Goal: Book appointment/travel/reservation

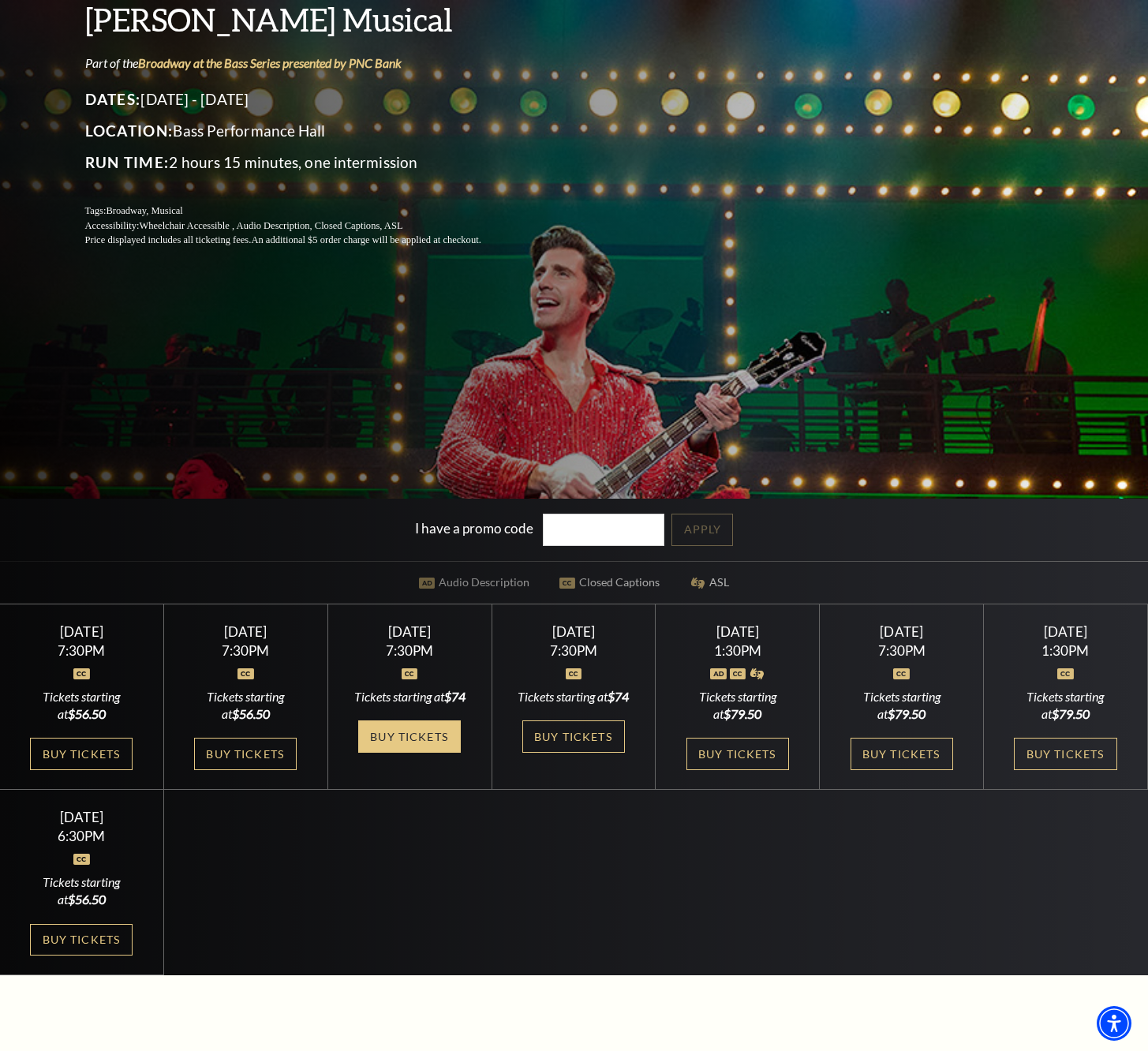
scroll to position [402, 0]
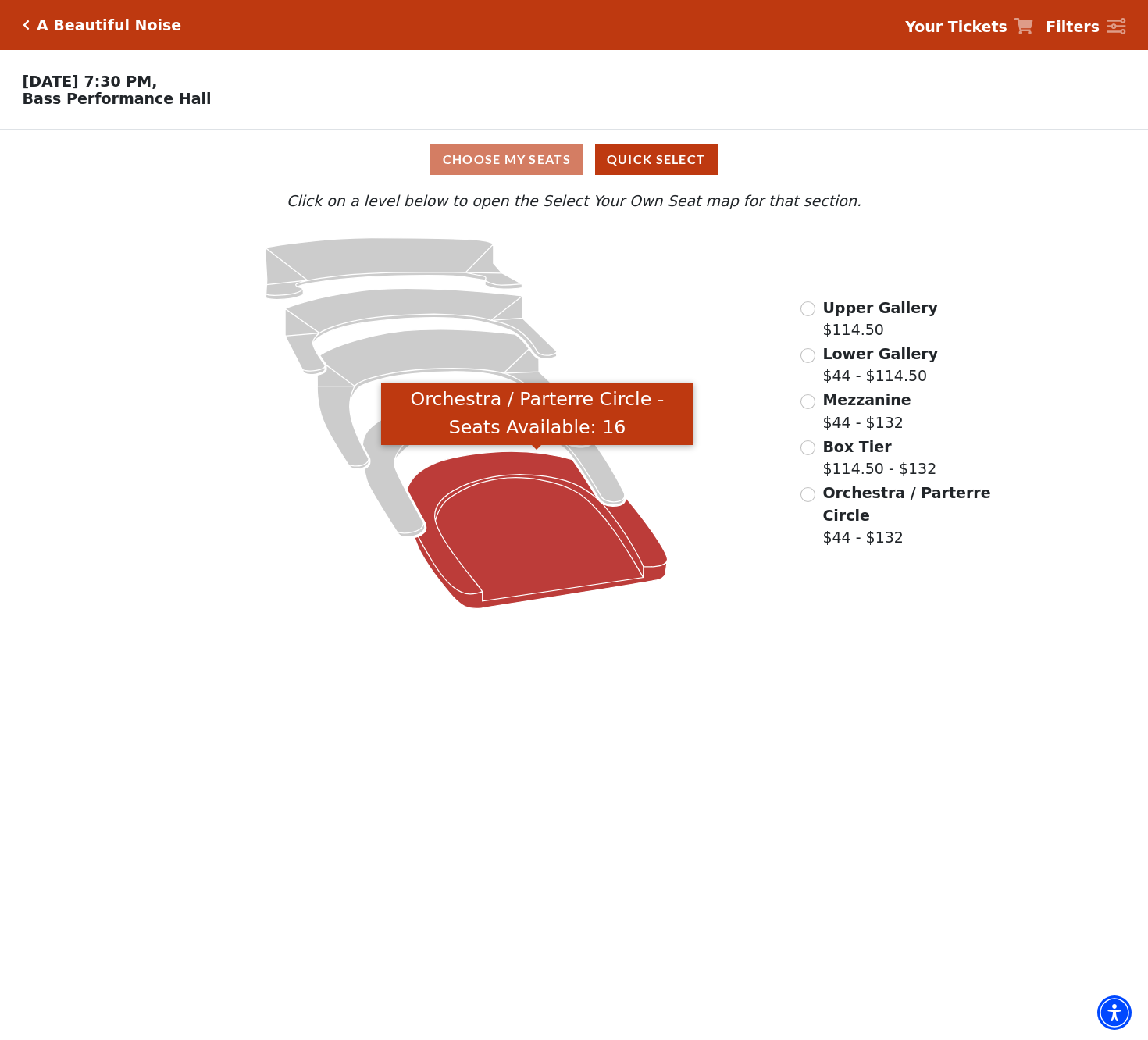
click at [529, 519] on icon "Orchestra / Parterre Circle - Seats Available: 16" at bounding box center [537, 530] width 261 height 157
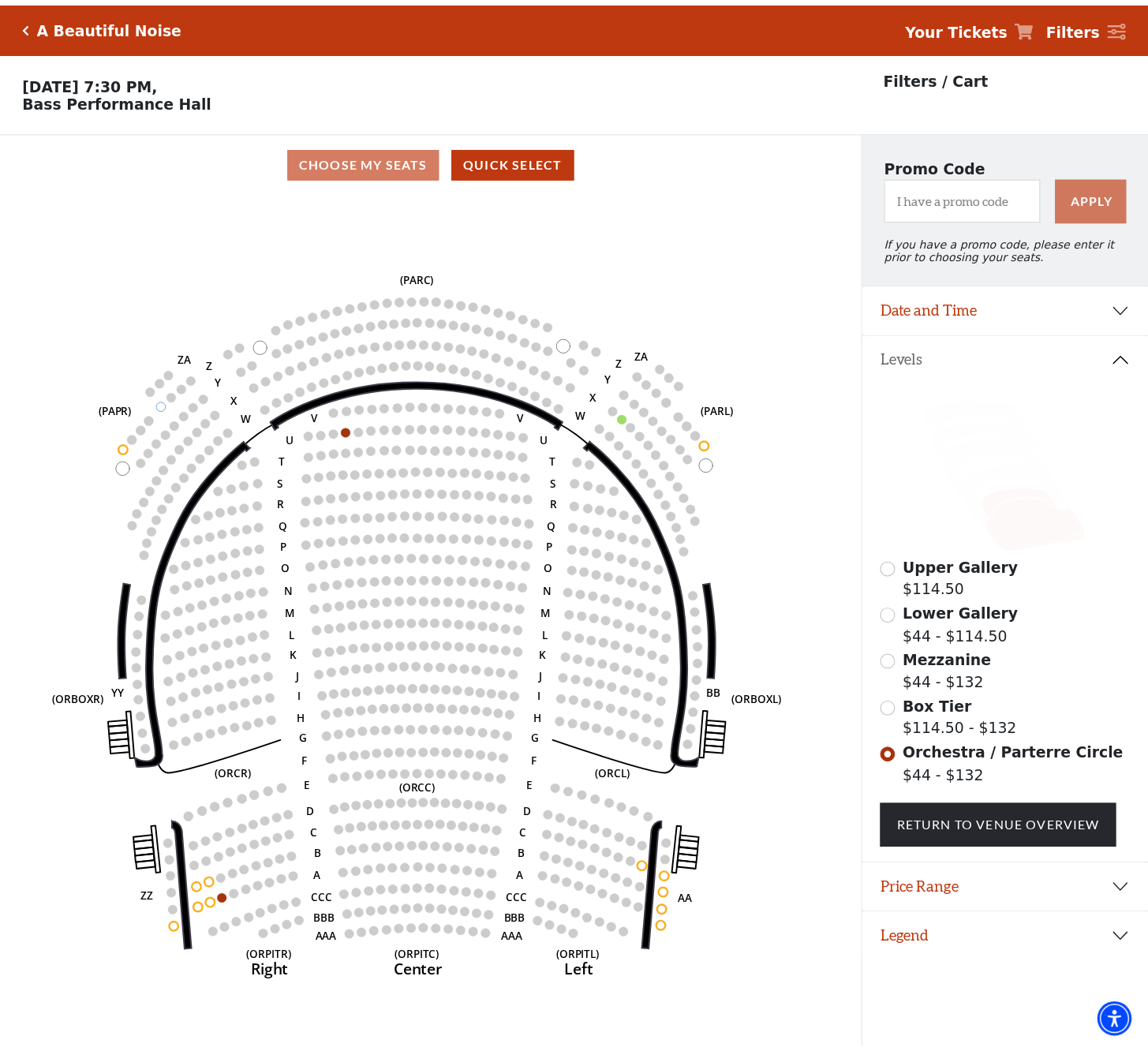
scroll to position [32, 0]
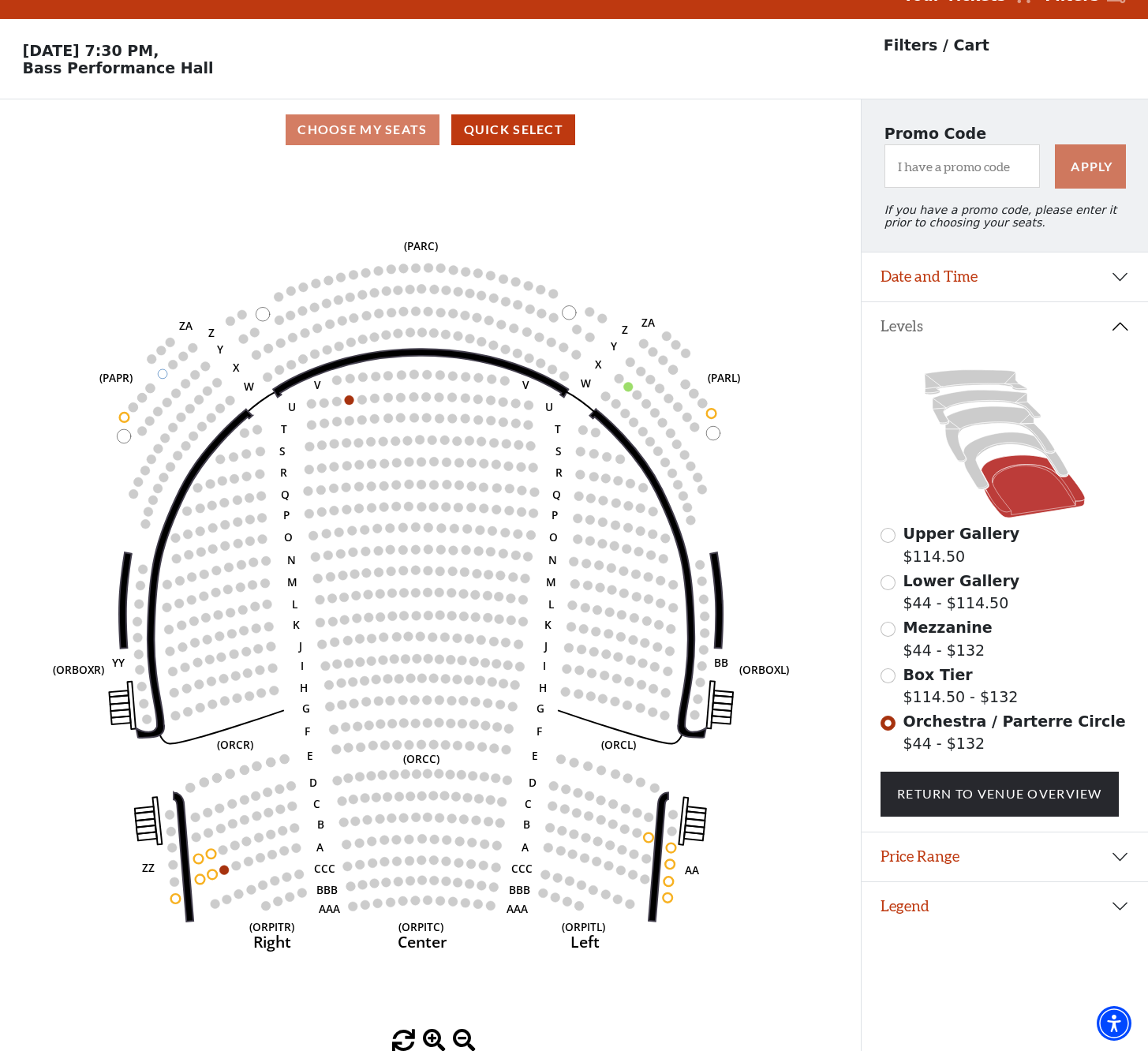
click at [894, 672] on input "Box Tier$114.50 - $132\a" at bounding box center [888, 675] width 15 height 15
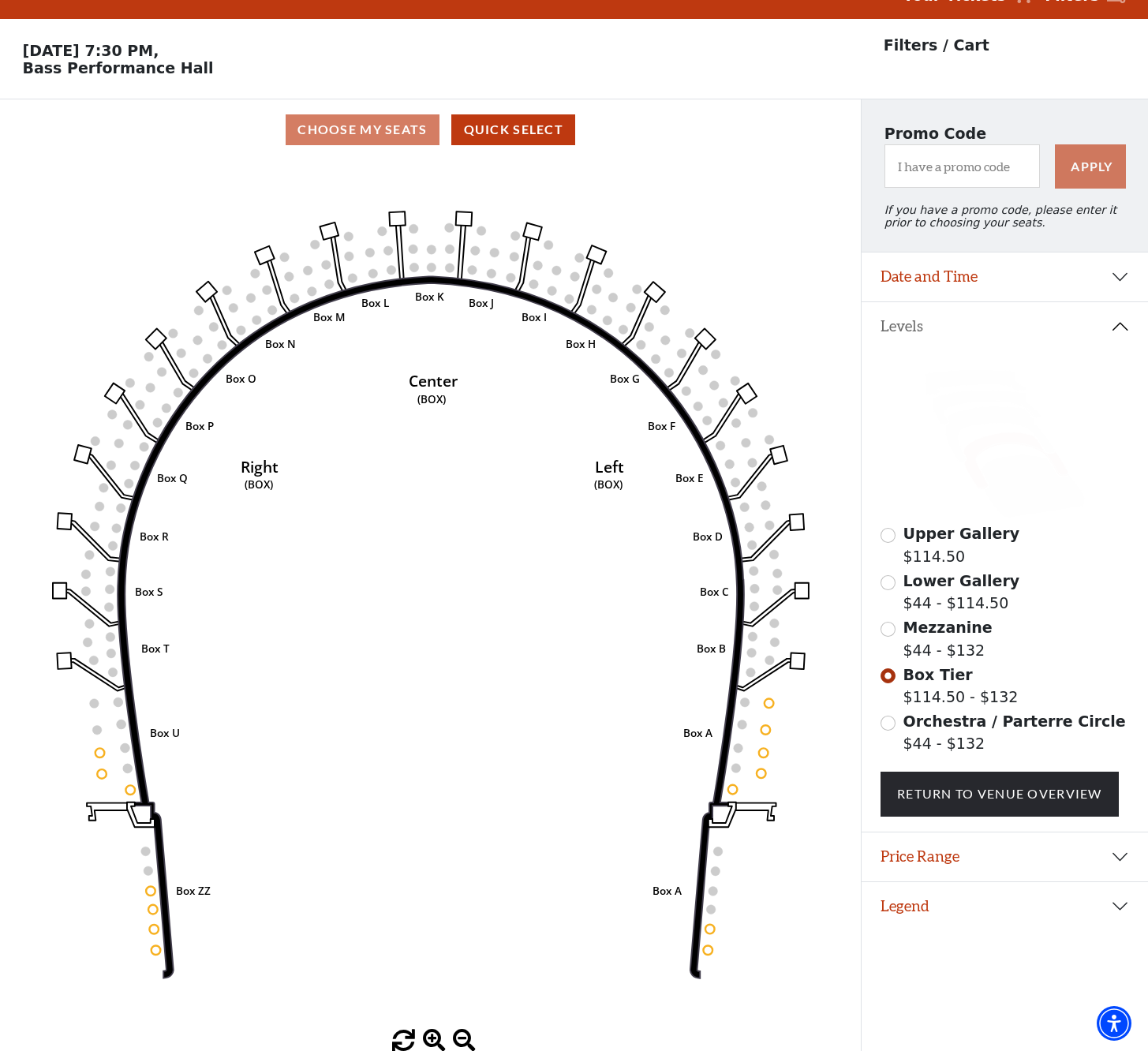
click at [896, 625] on div "Mezzanine $44 - $132" at bounding box center [1005, 638] width 248 height 45
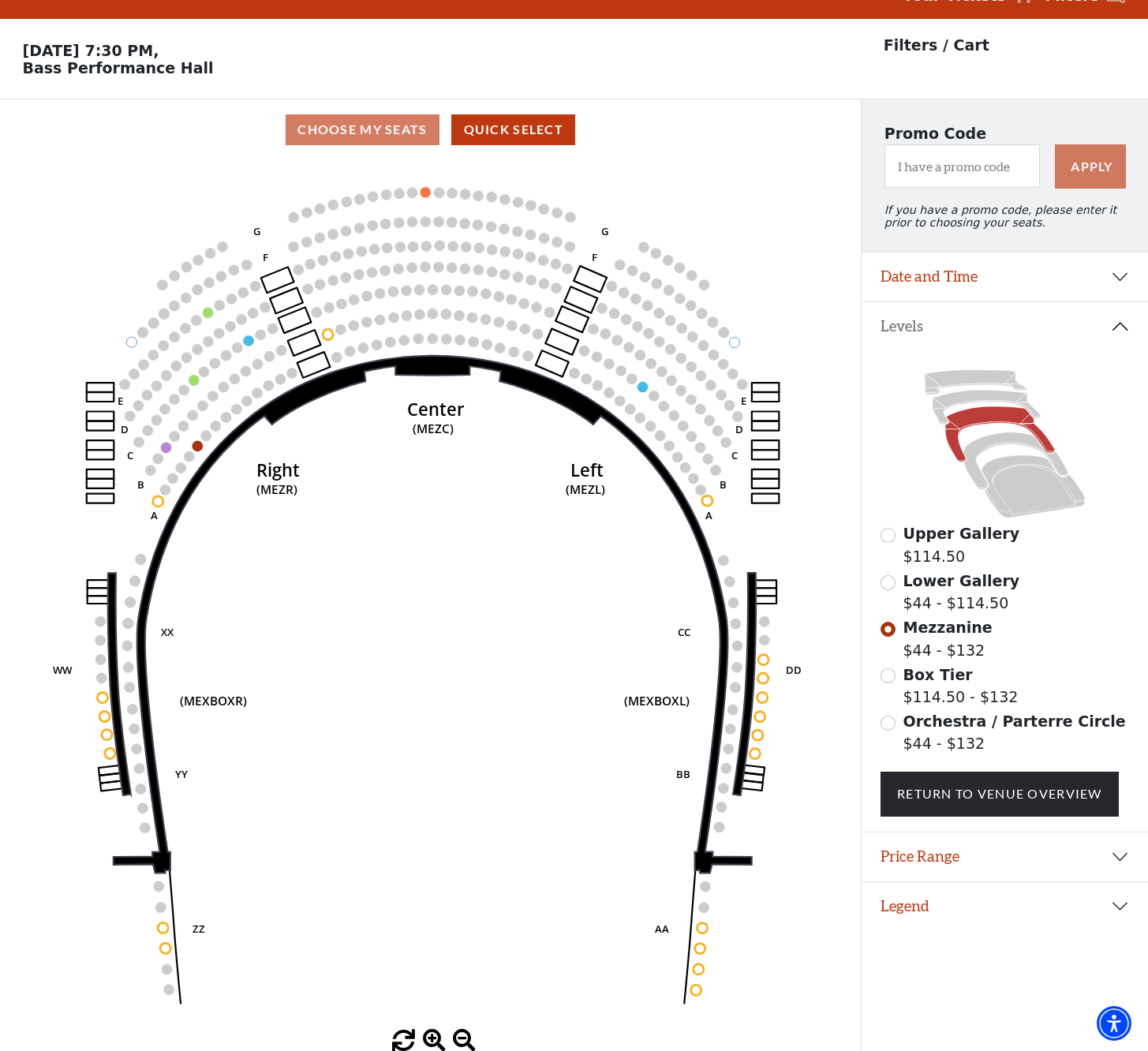
click at [890, 590] on input "Lower Gallery$44 - $114.50\a" at bounding box center [888, 583] width 15 height 15
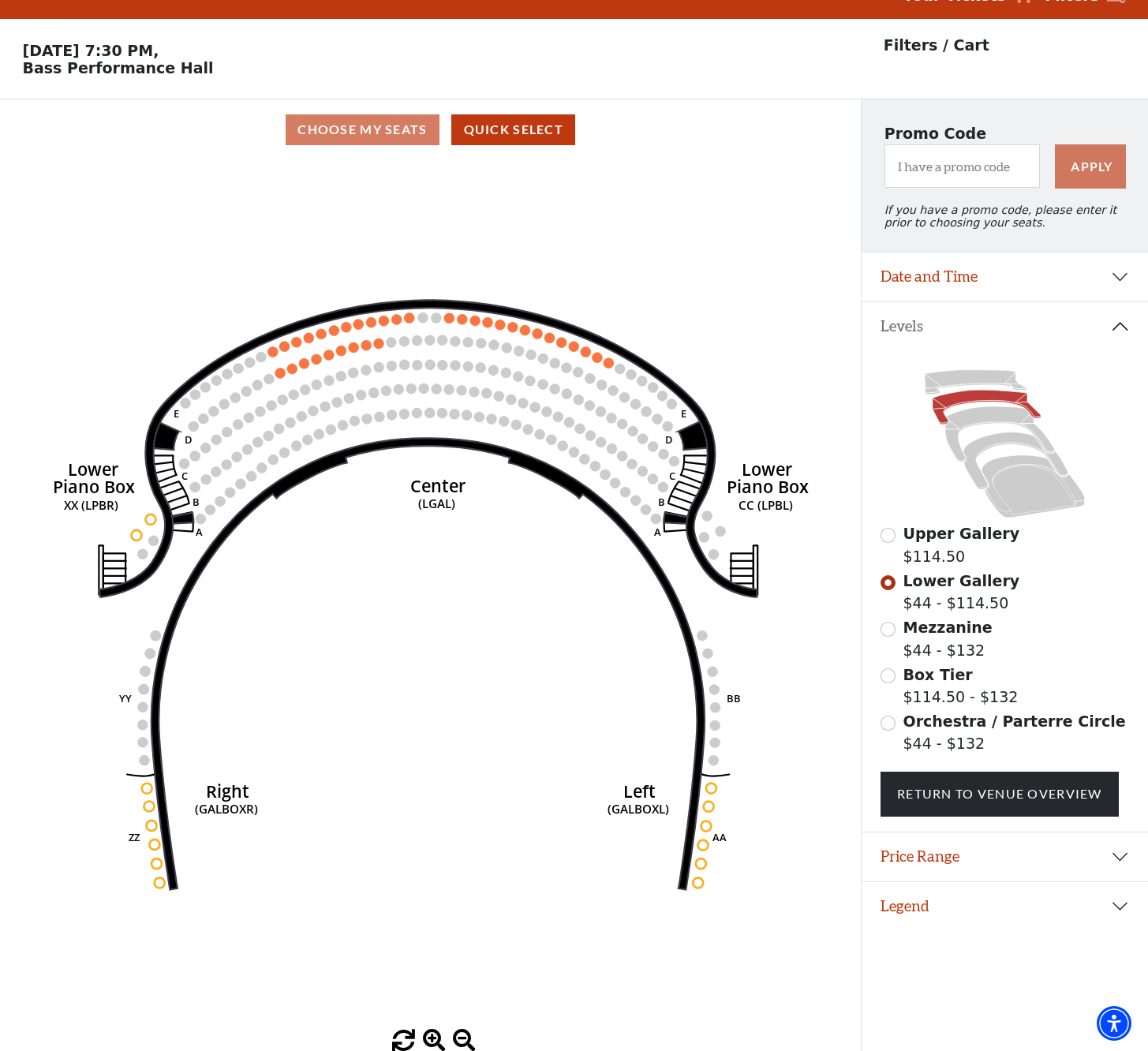
click at [887, 522] on icon at bounding box center [1005, 444] width 248 height 157
click at [893, 542] on input "Upper Gallery$114.50\a" at bounding box center [888, 535] width 15 height 15
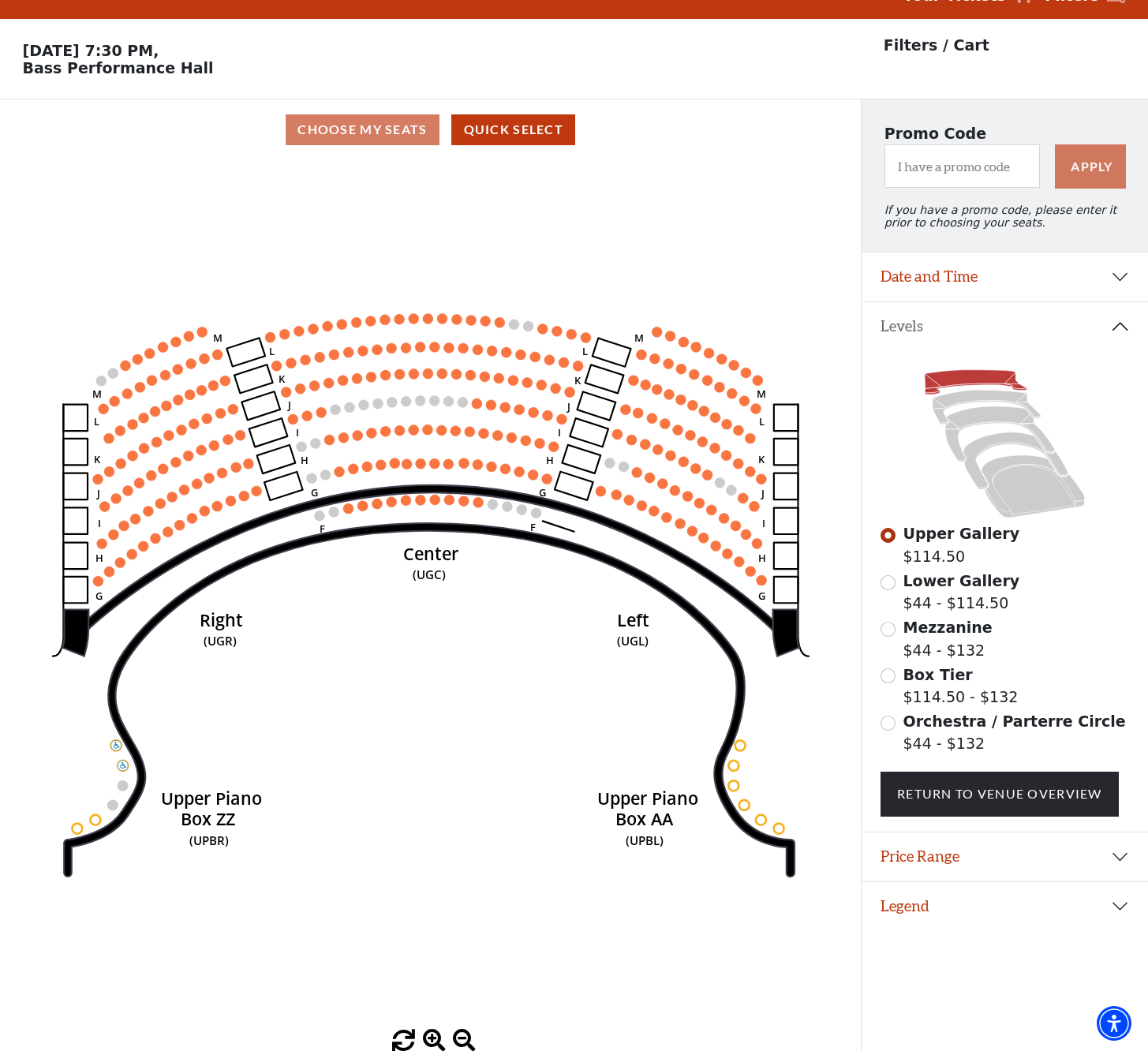
click at [888, 901] on button "Legend" at bounding box center [1005, 906] width 286 height 49
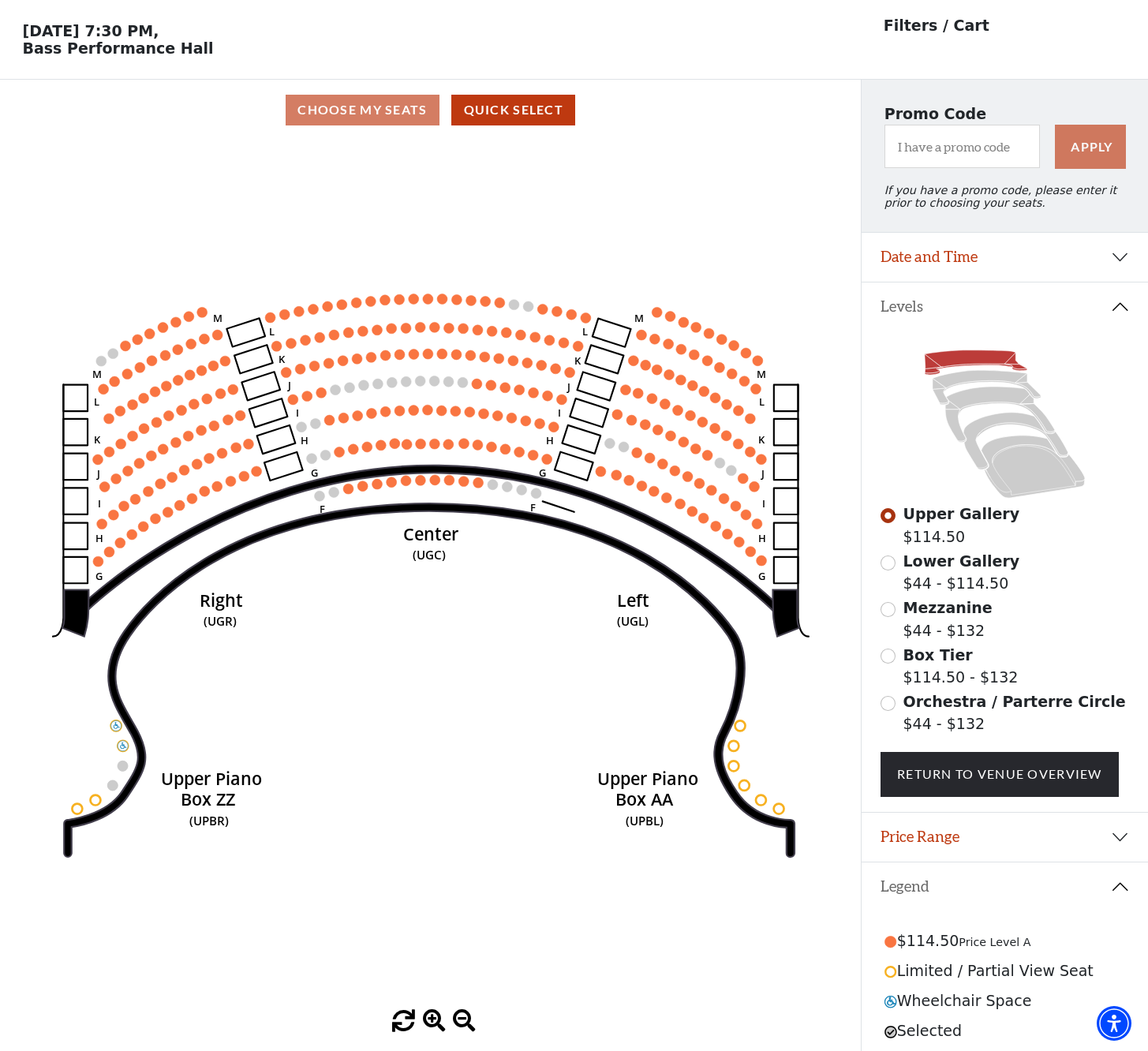
scroll to position [85, 0]
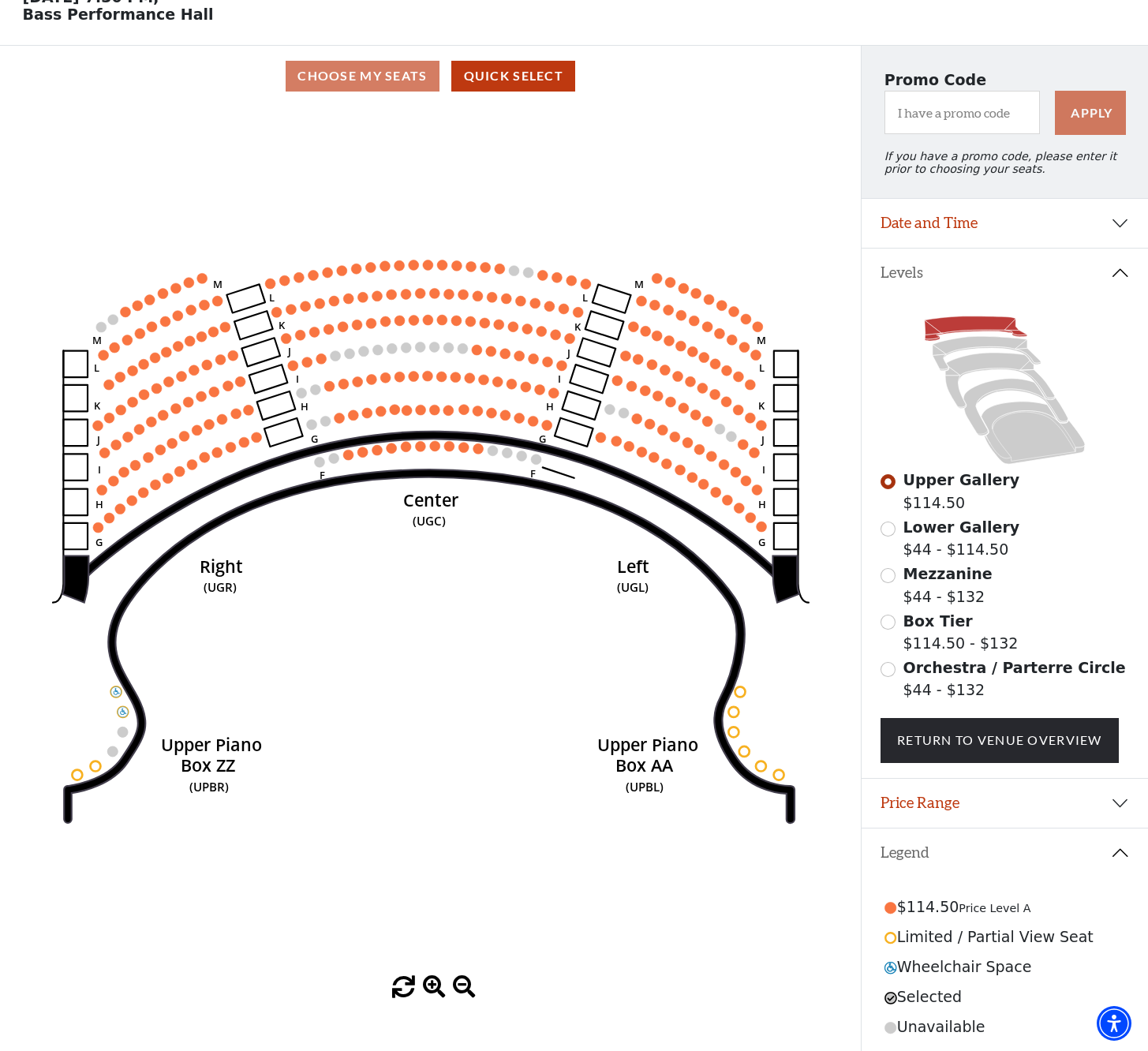
click at [918, 664] on span "Orchestra / Parterre Circle" at bounding box center [1015, 668] width 223 height 18
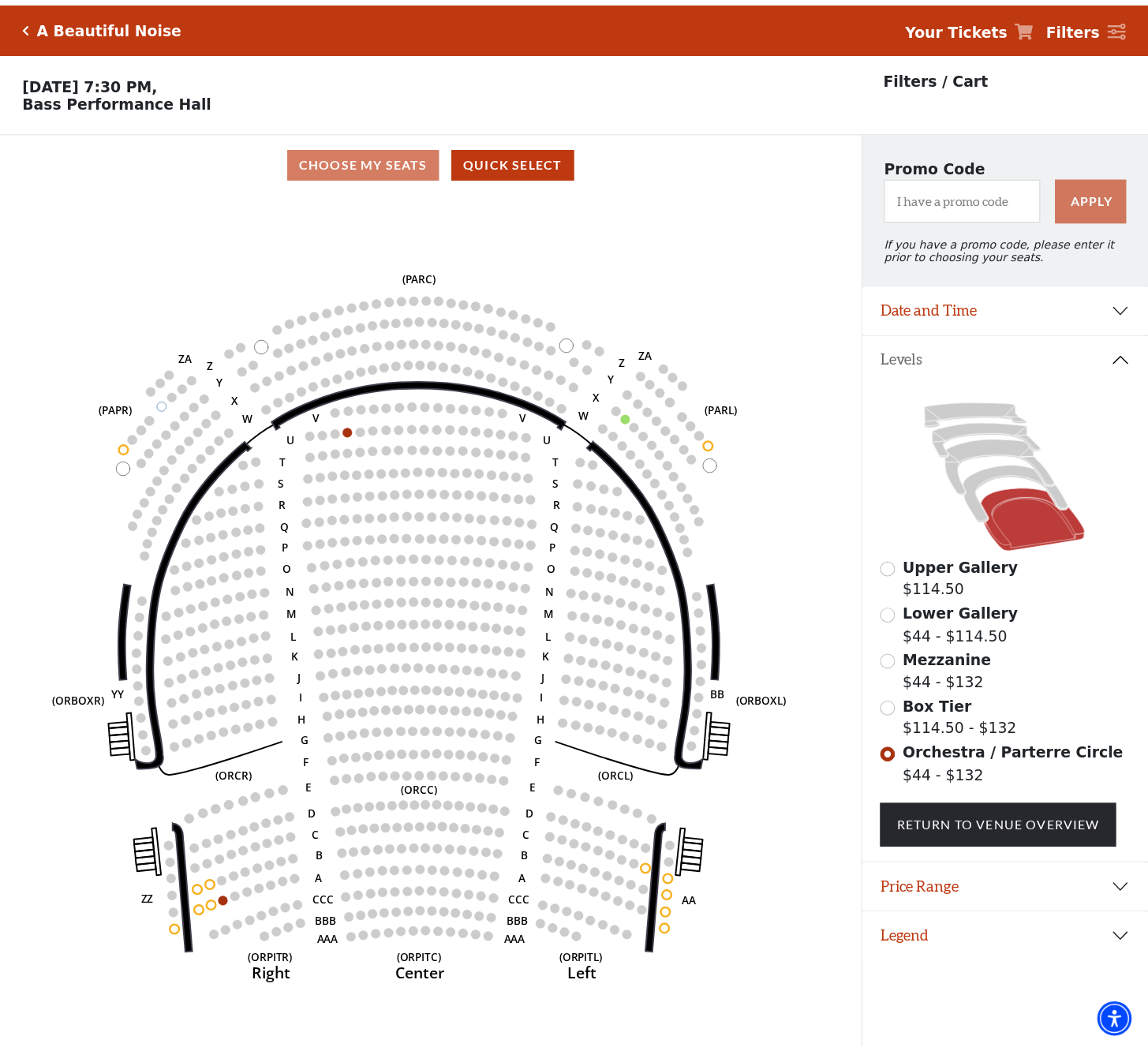
scroll to position [32, 0]
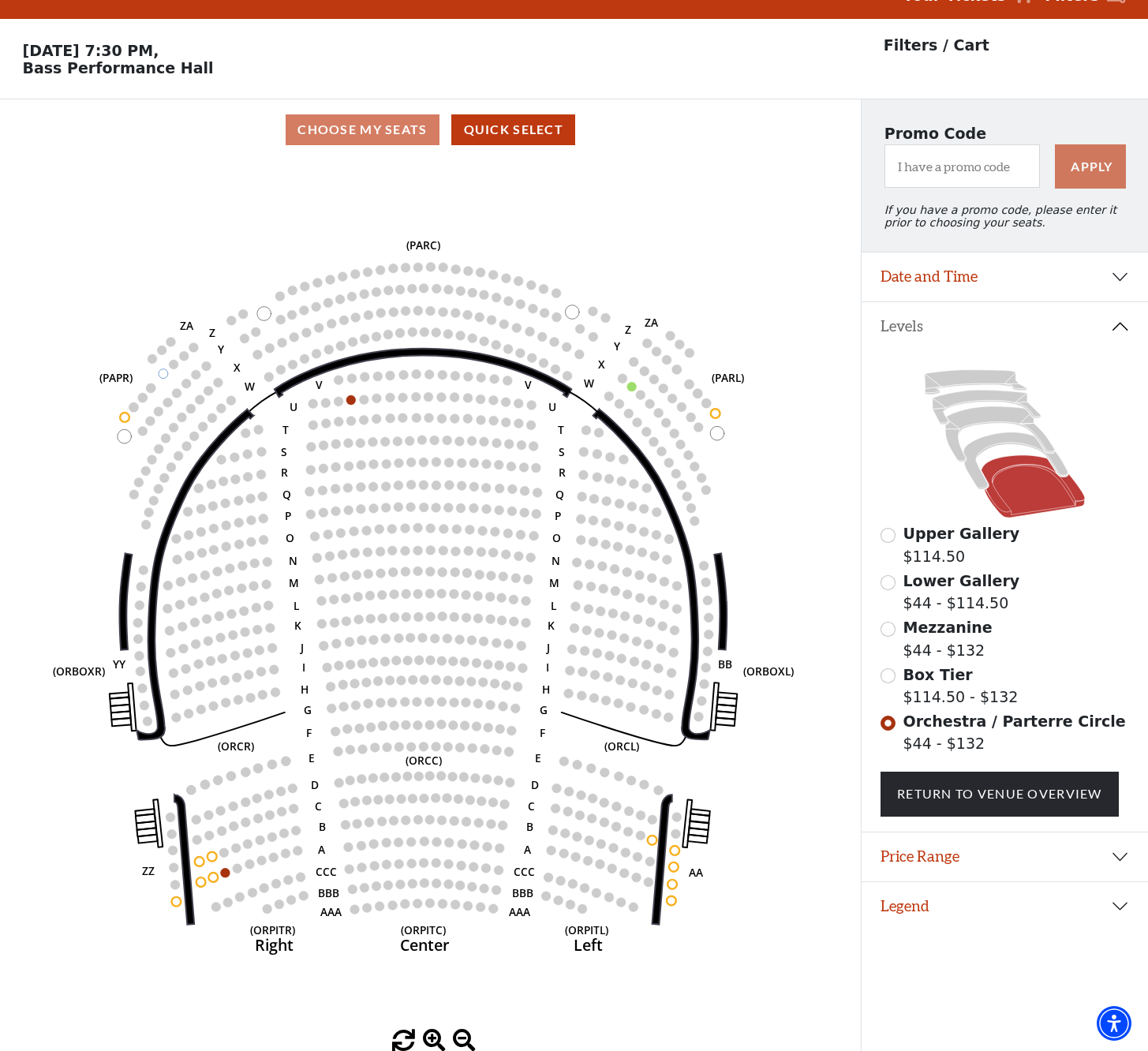
click at [925, 903] on button "Legend" at bounding box center [1005, 906] width 286 height 49
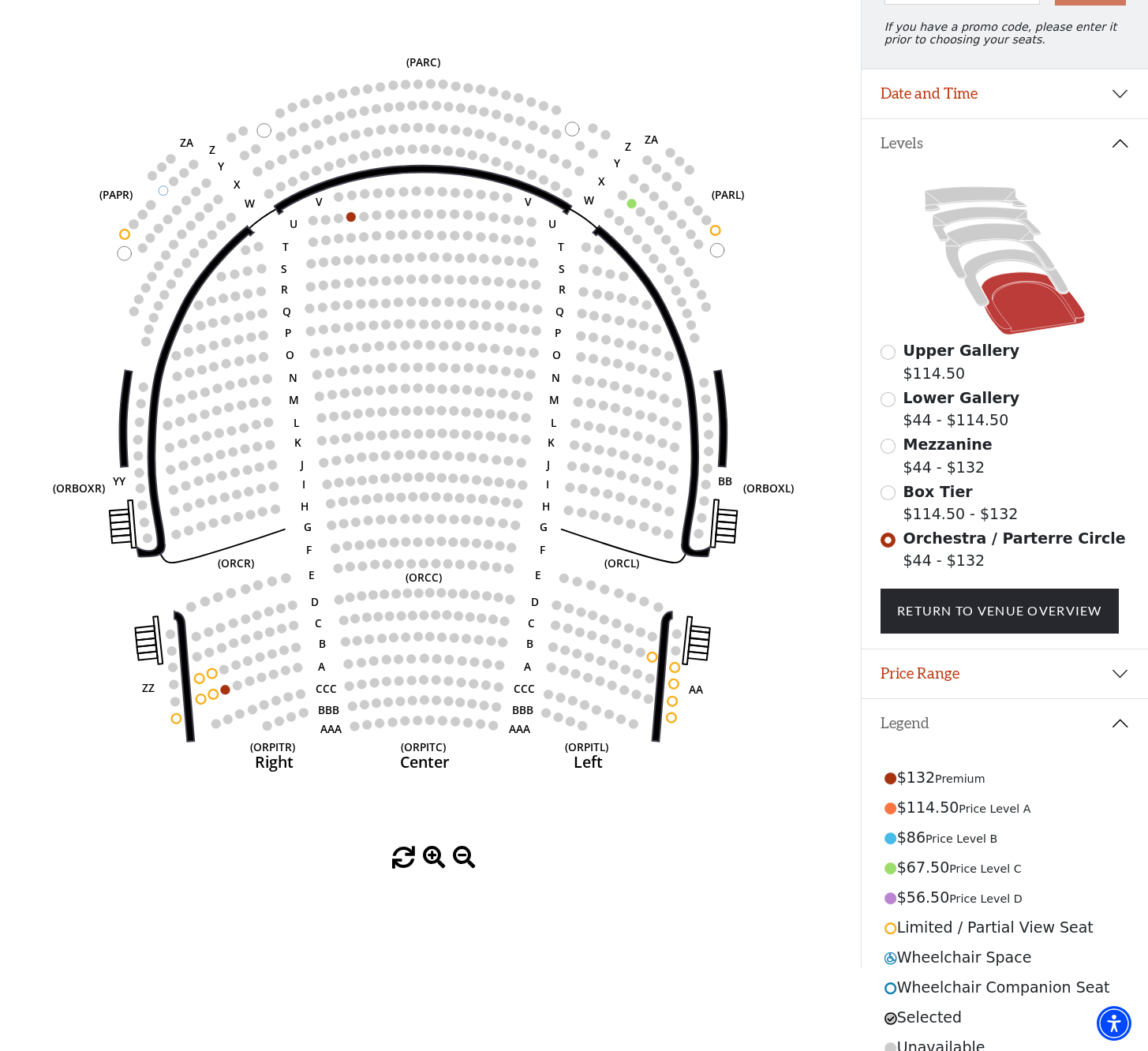
scroll to position [233, 0]
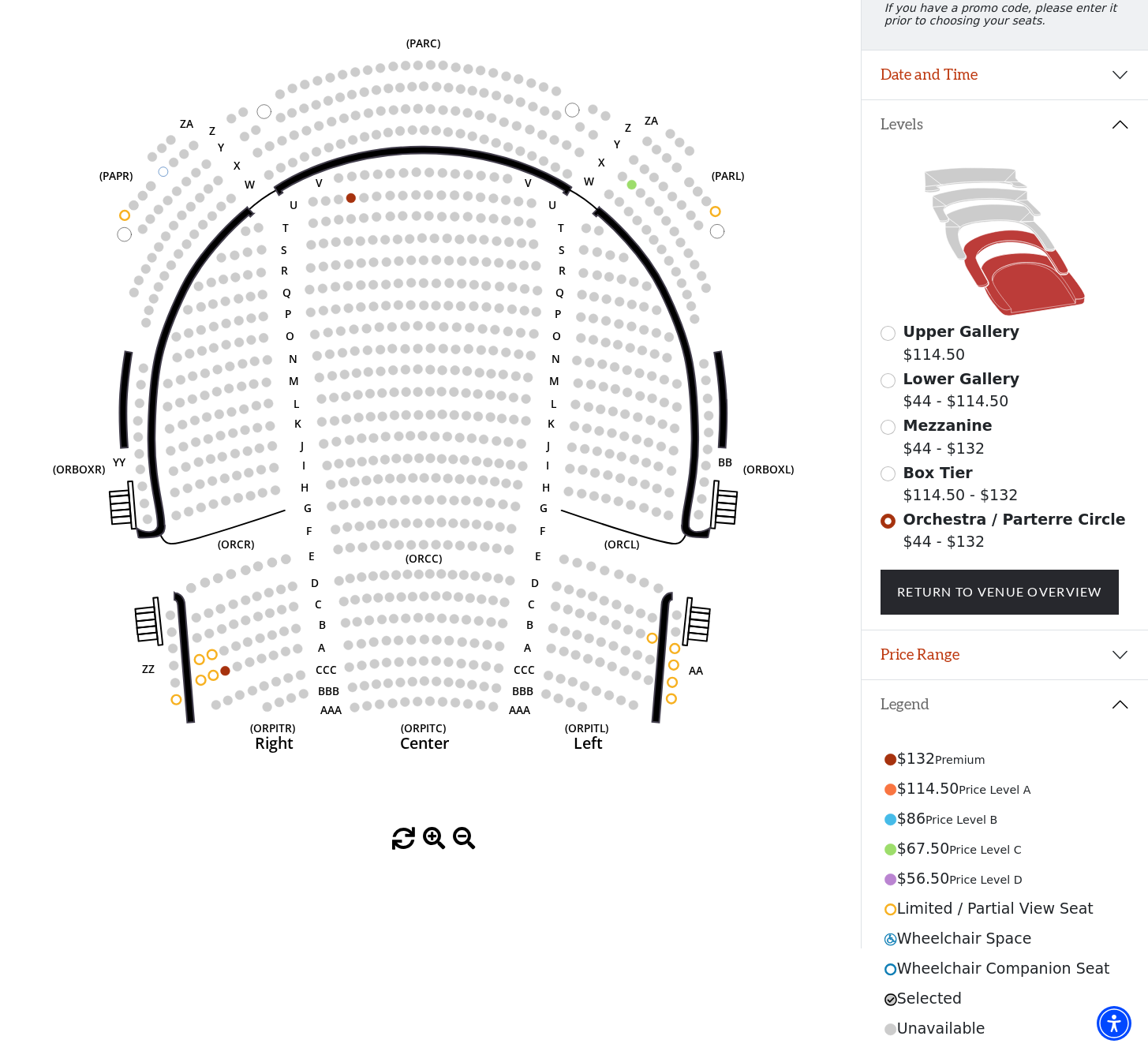
click at [1007, 240] on icon at bounding box center [1015, 259] width 105 height 57
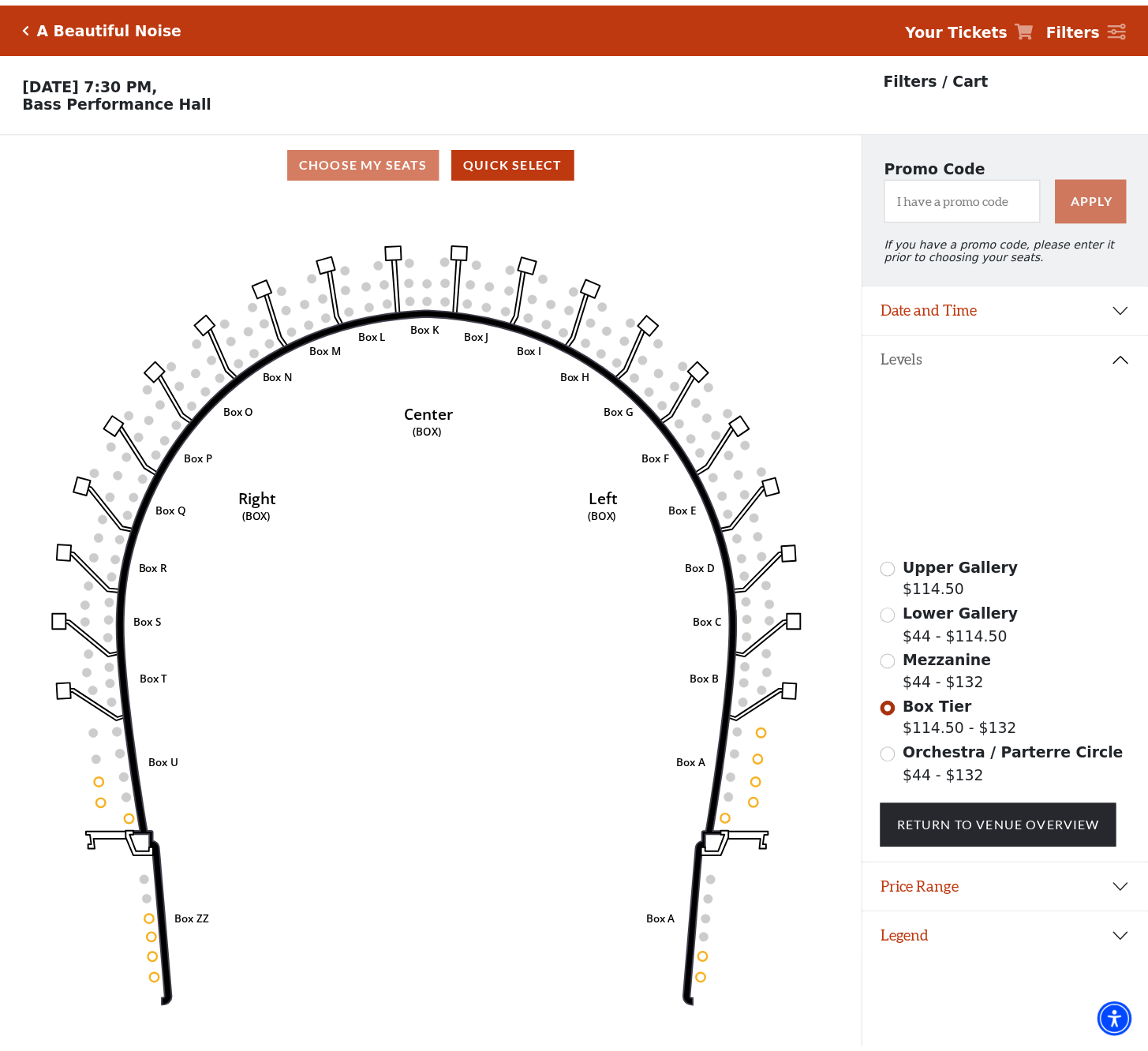
scroll to position [32, 0]
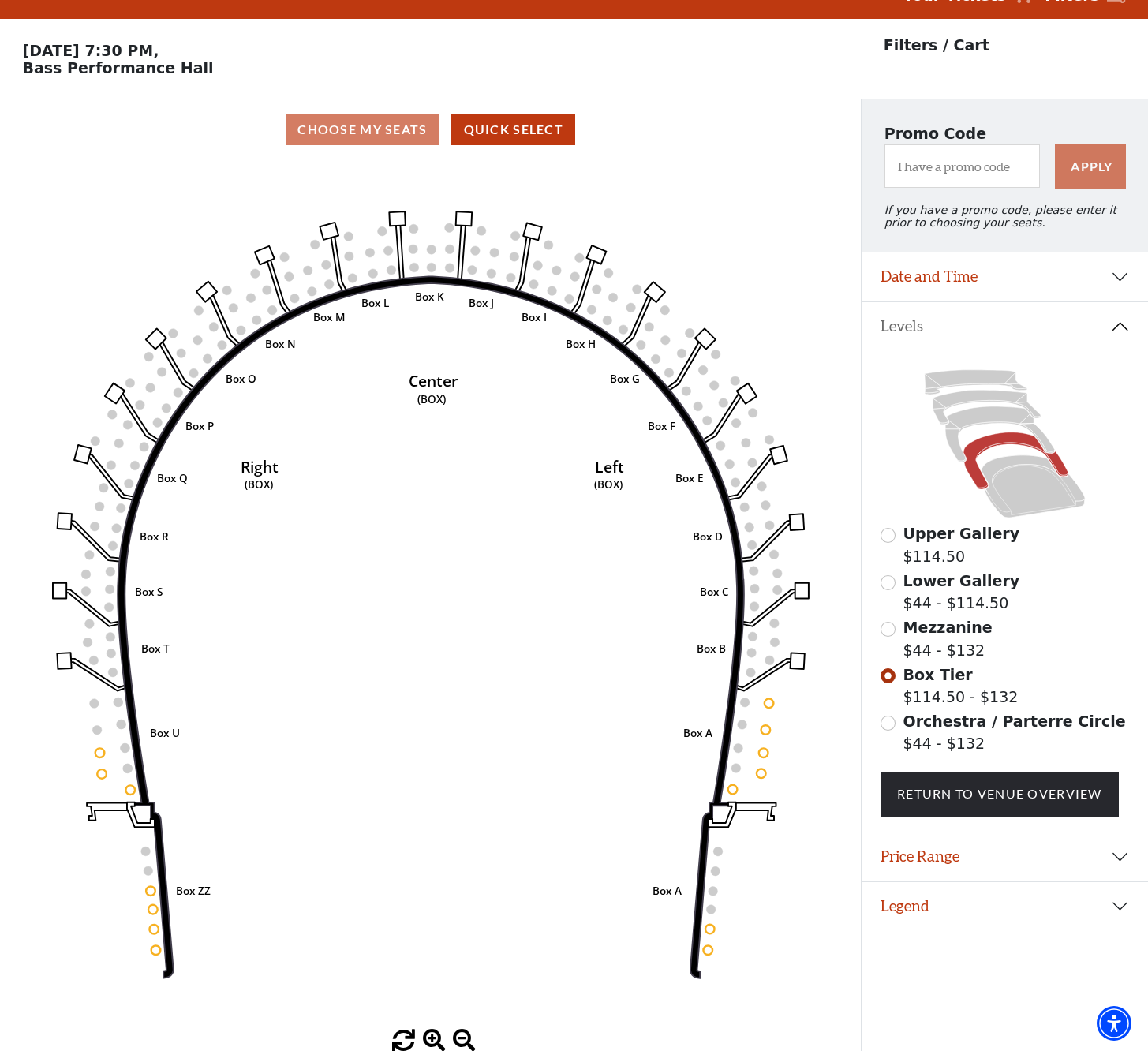
click at [905, 902] on button "Legend" at bounding box center [1005, 906] width 286 height 49
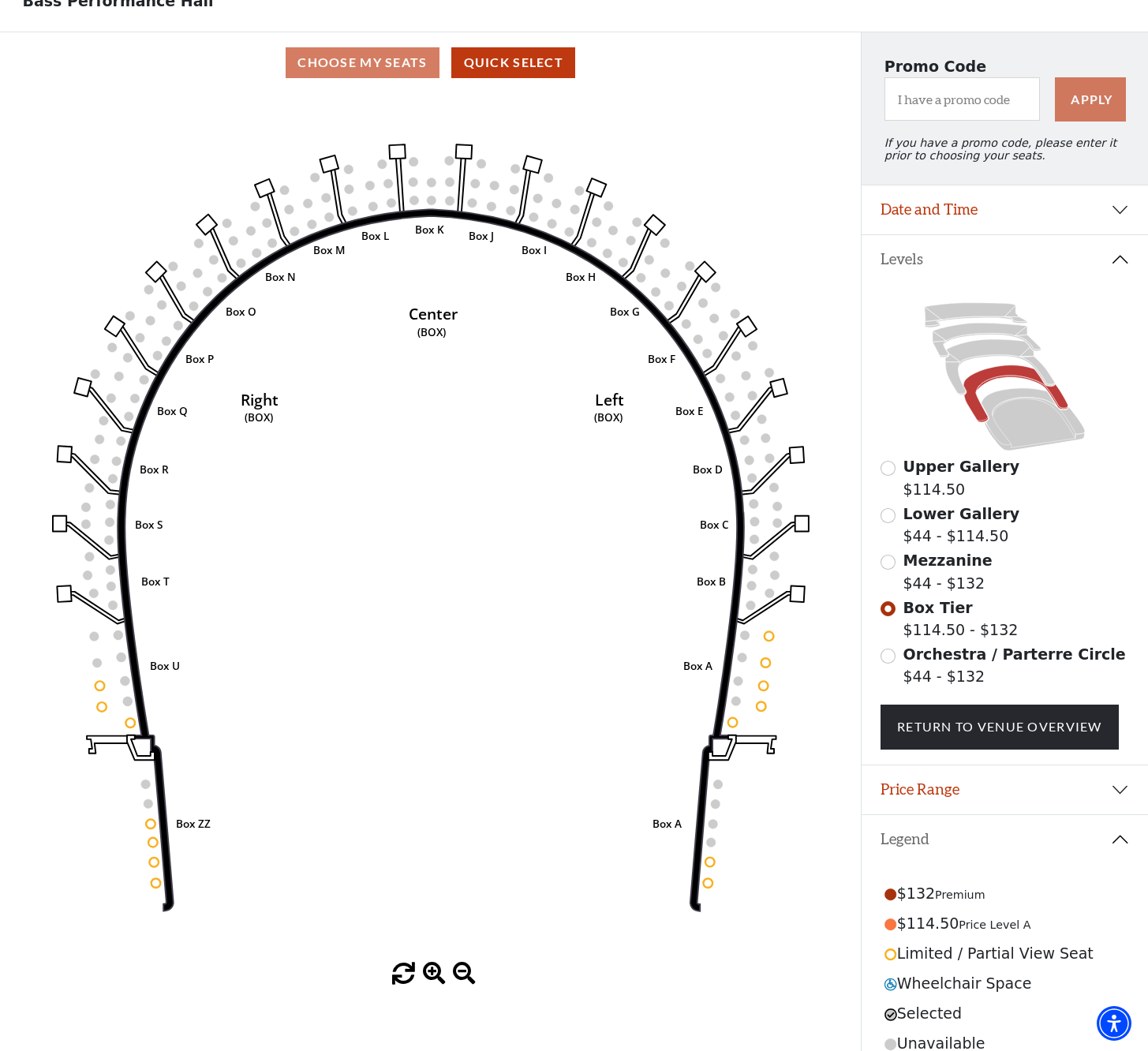
scroll to position [115, 0]
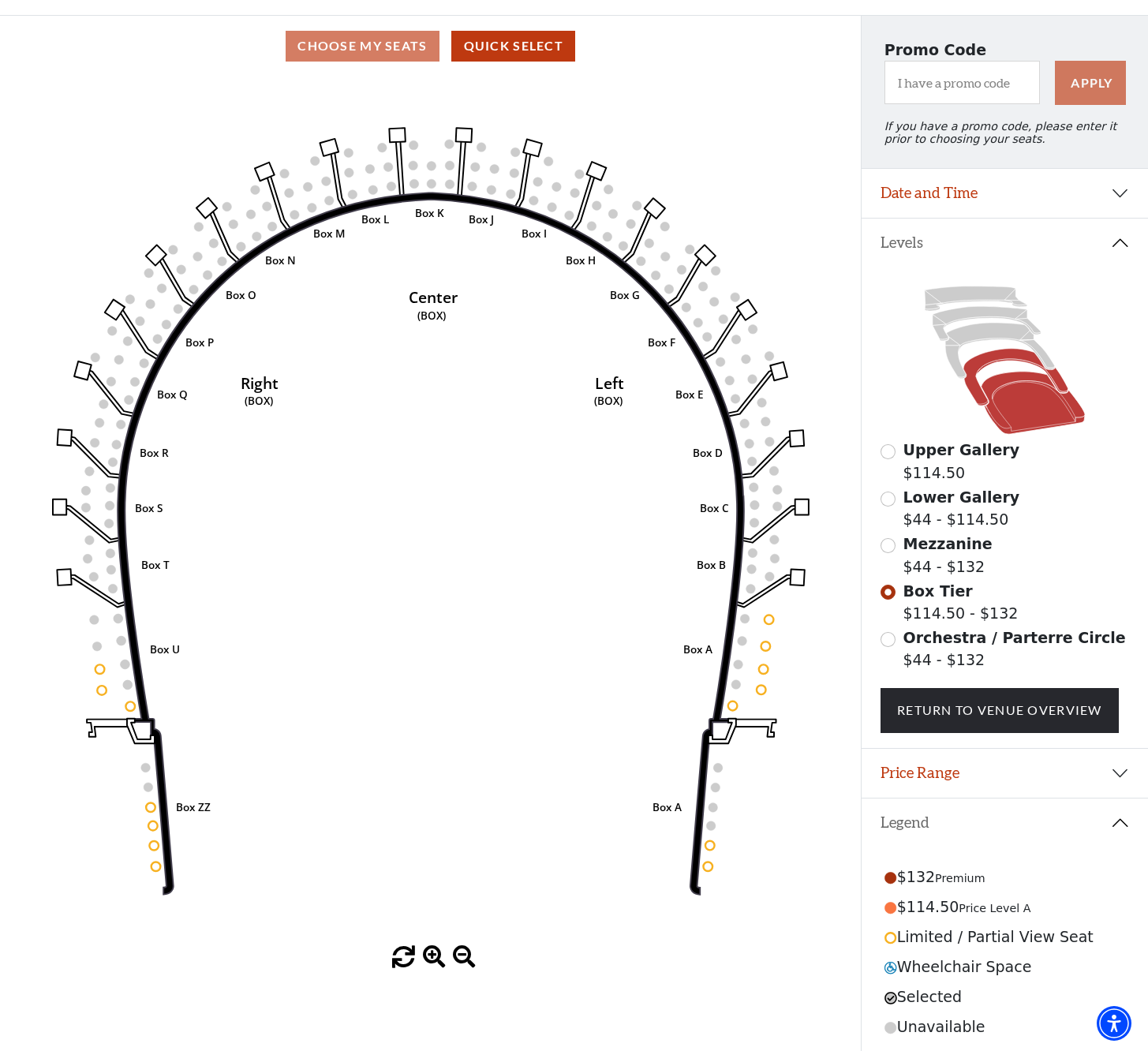
click at [1021, 415] on icon at bounding box center [1034, 403] width 104 height 63
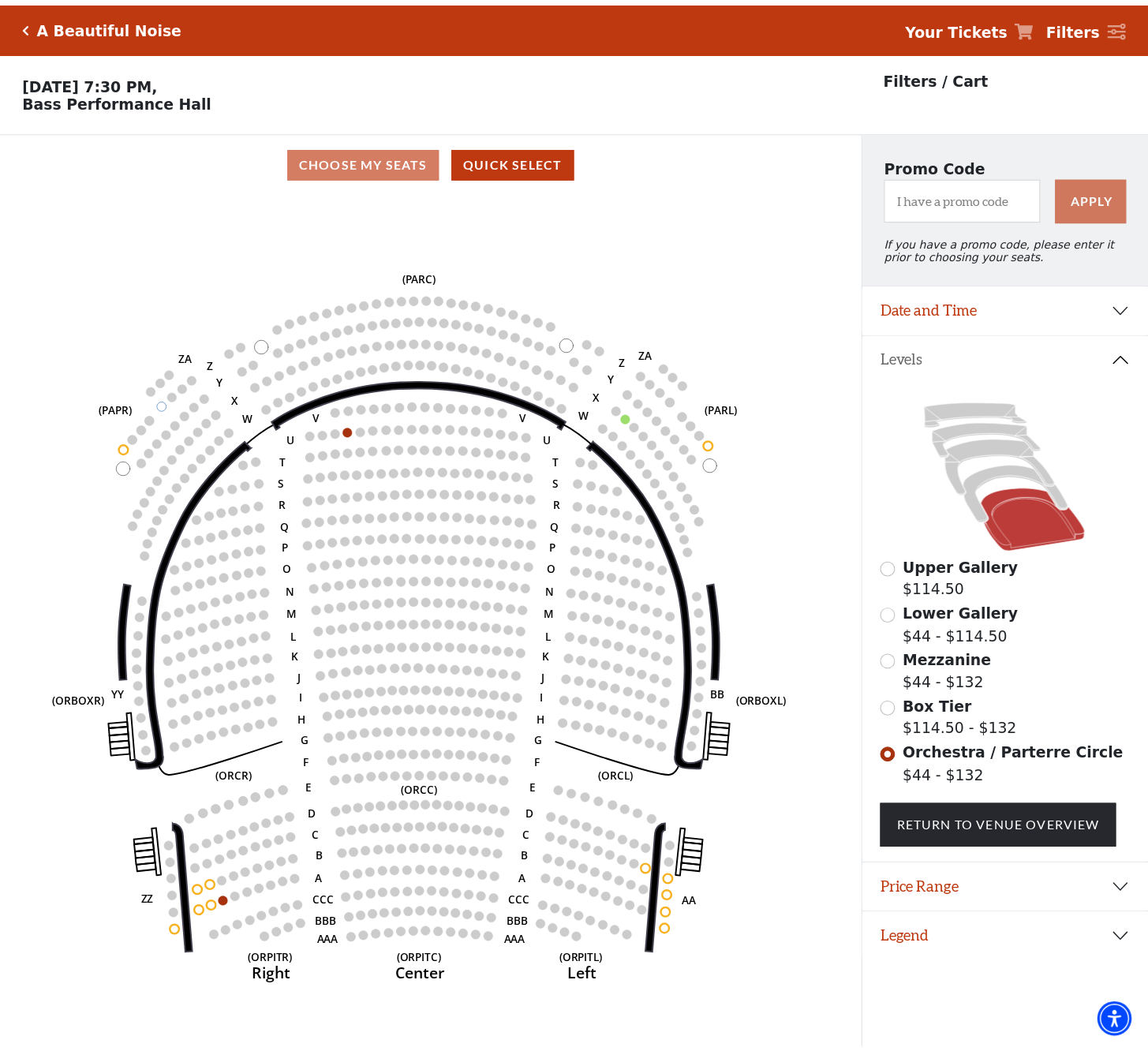
scroll to position [32, 0]
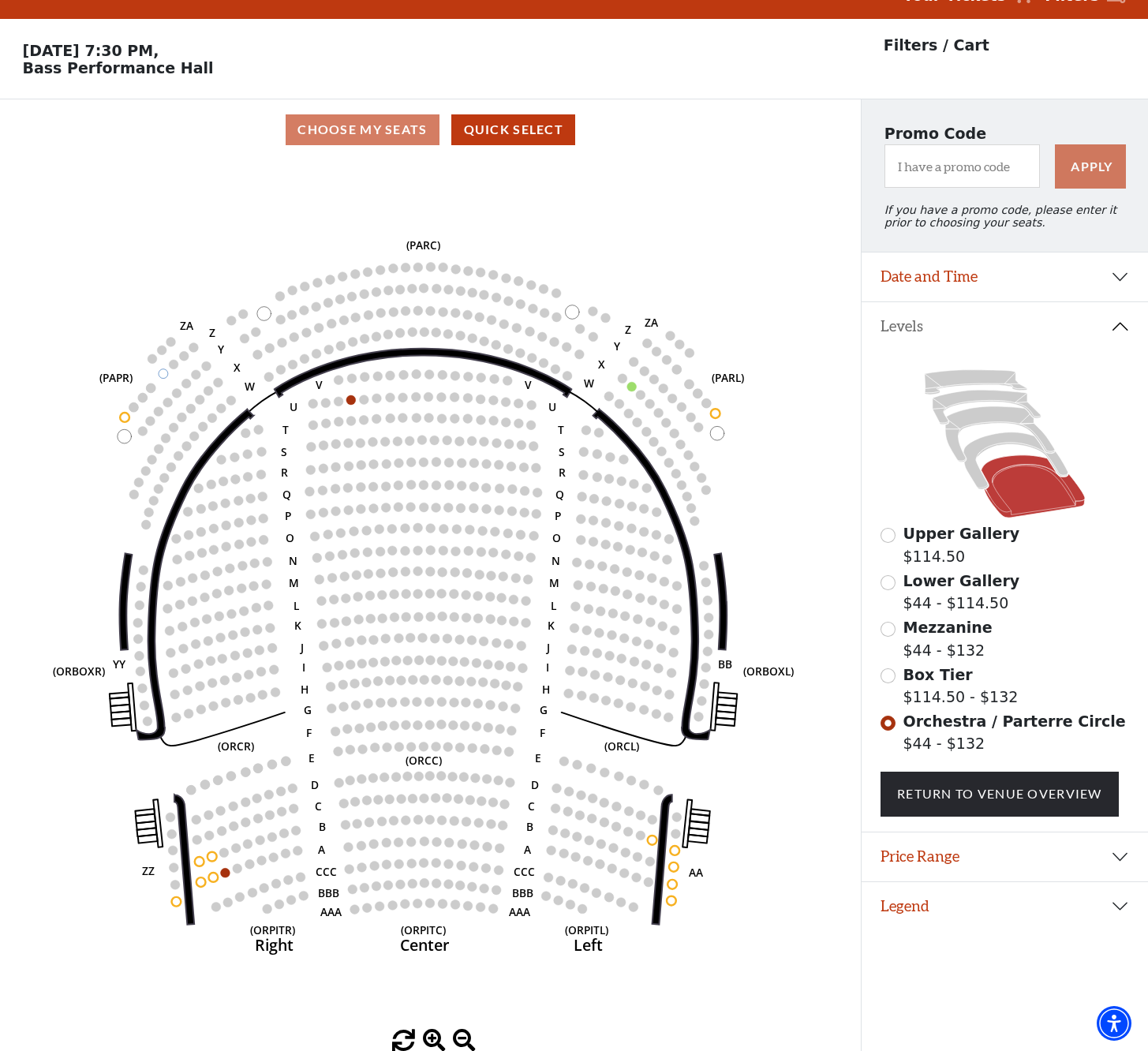
click at [902, 913] on button "Legend" at bounding box center [1005, 906] width 286 height 49
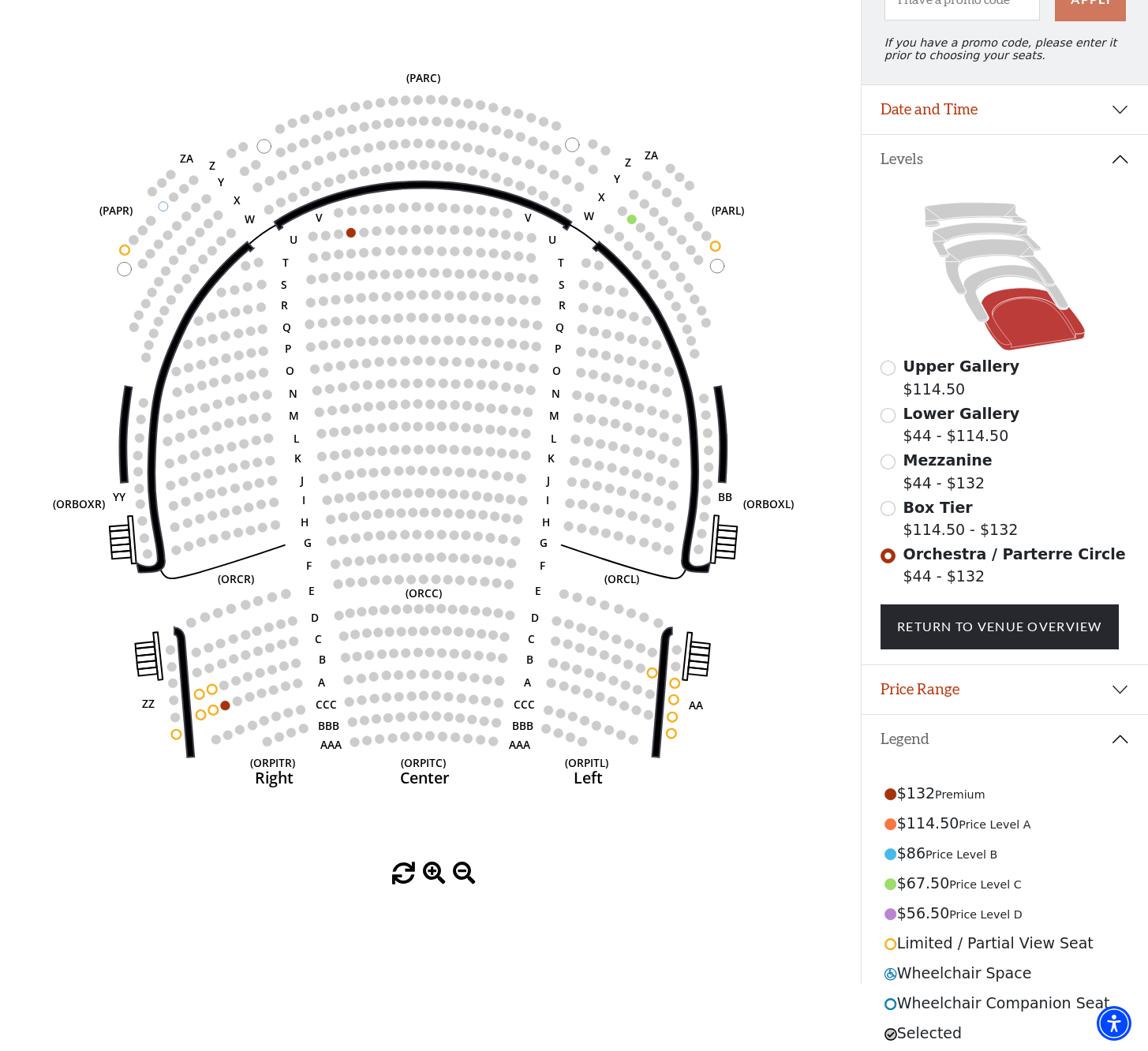
scroll to position [233, 0]
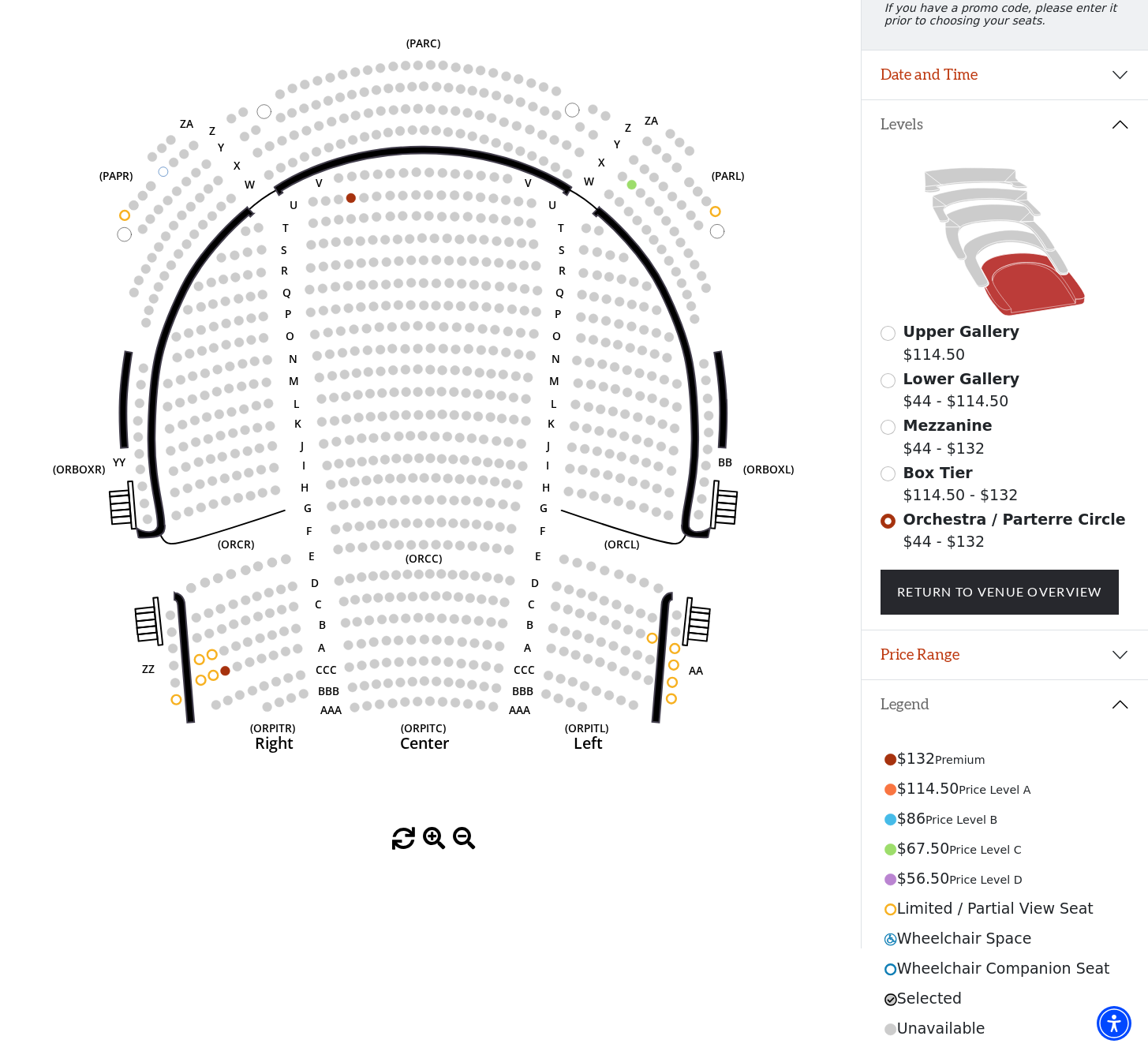
click at [893, 465] on div "Box Tier $114.50 - $132" at bounding box center [1005, 484] width 248 height 45
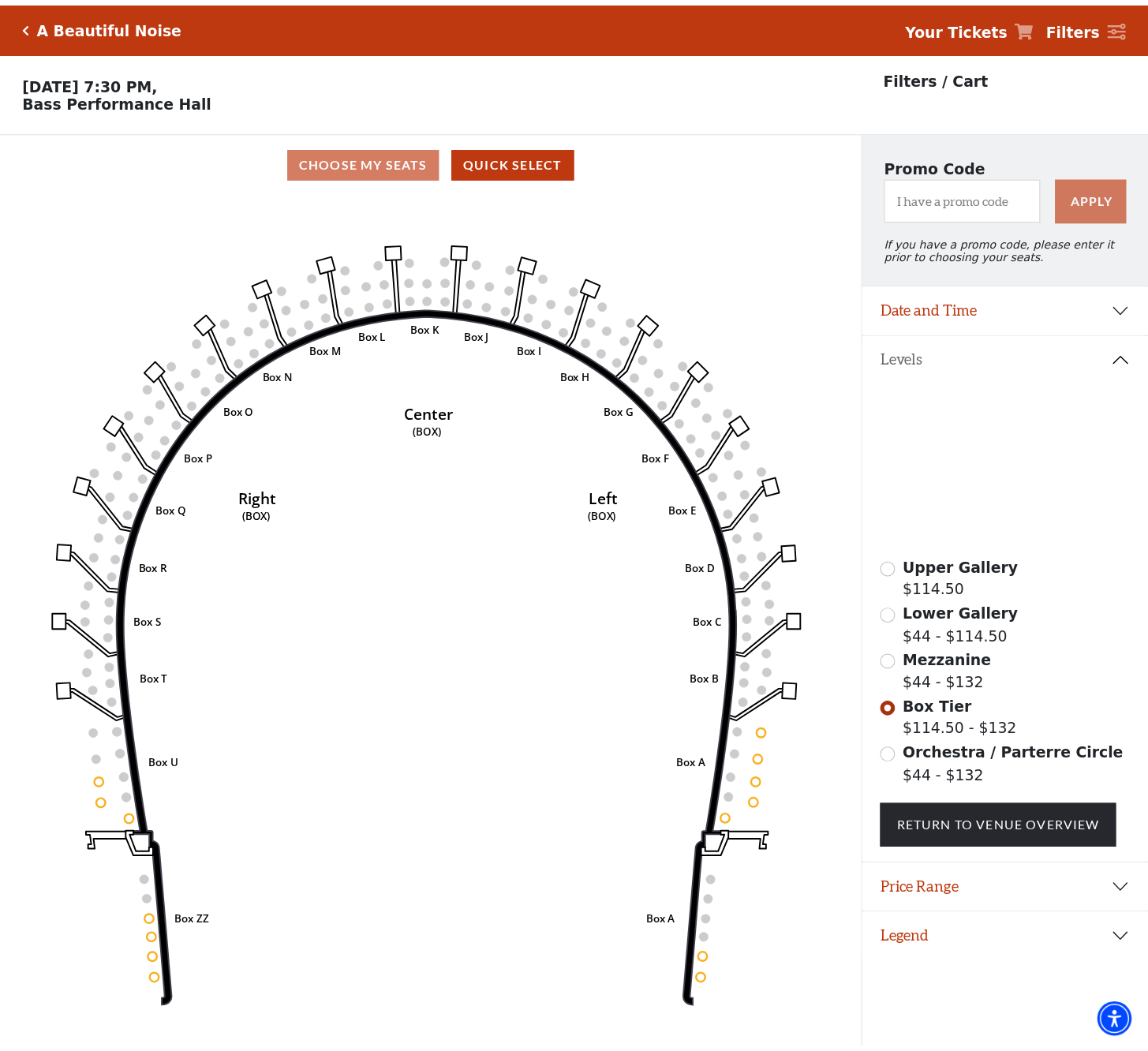
scroll to position [32, 0]
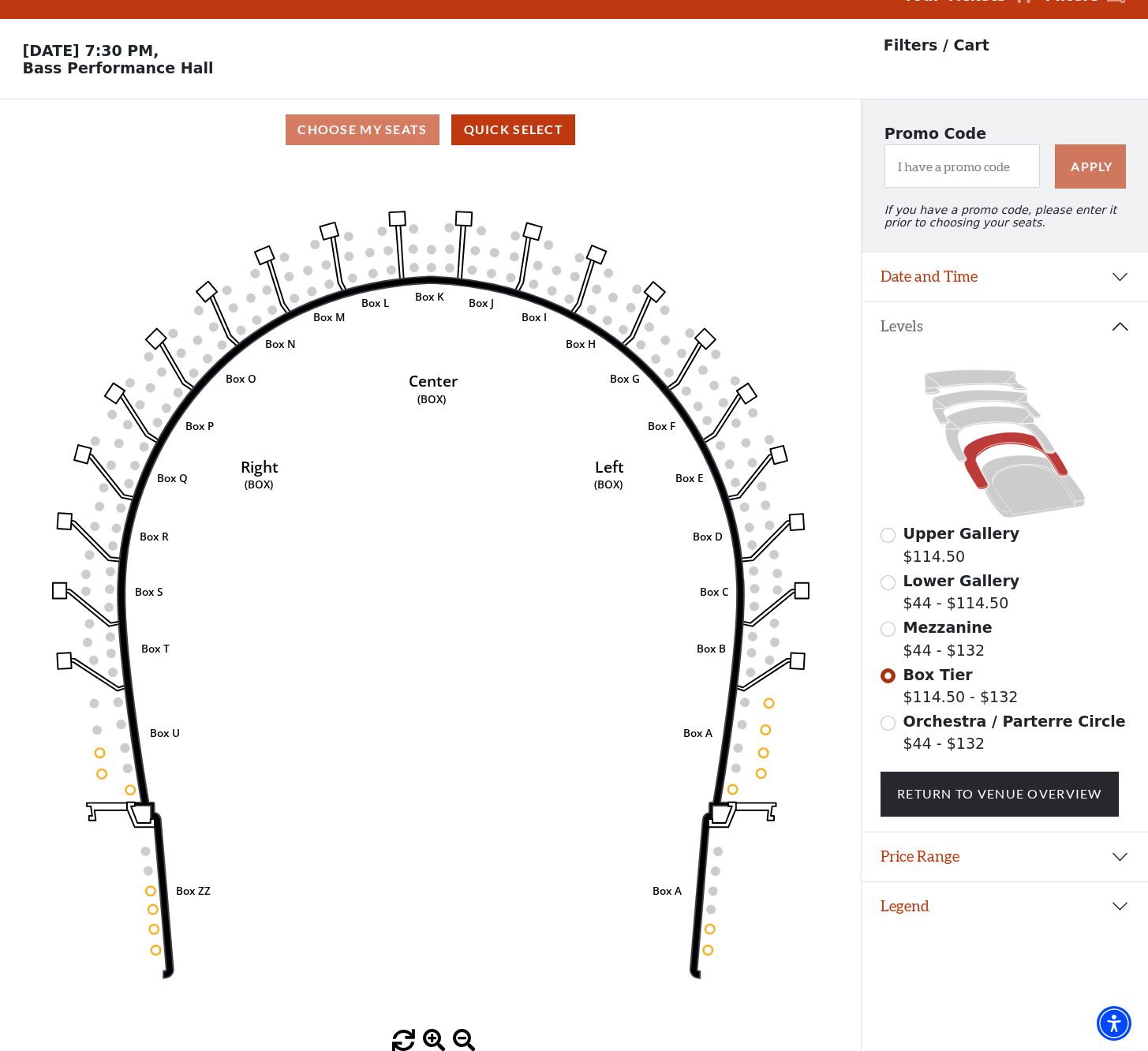
click at [886, 626] on input "Mezzanine$44 - $132\a" at bounding box center [888, 629] width 15 height 15
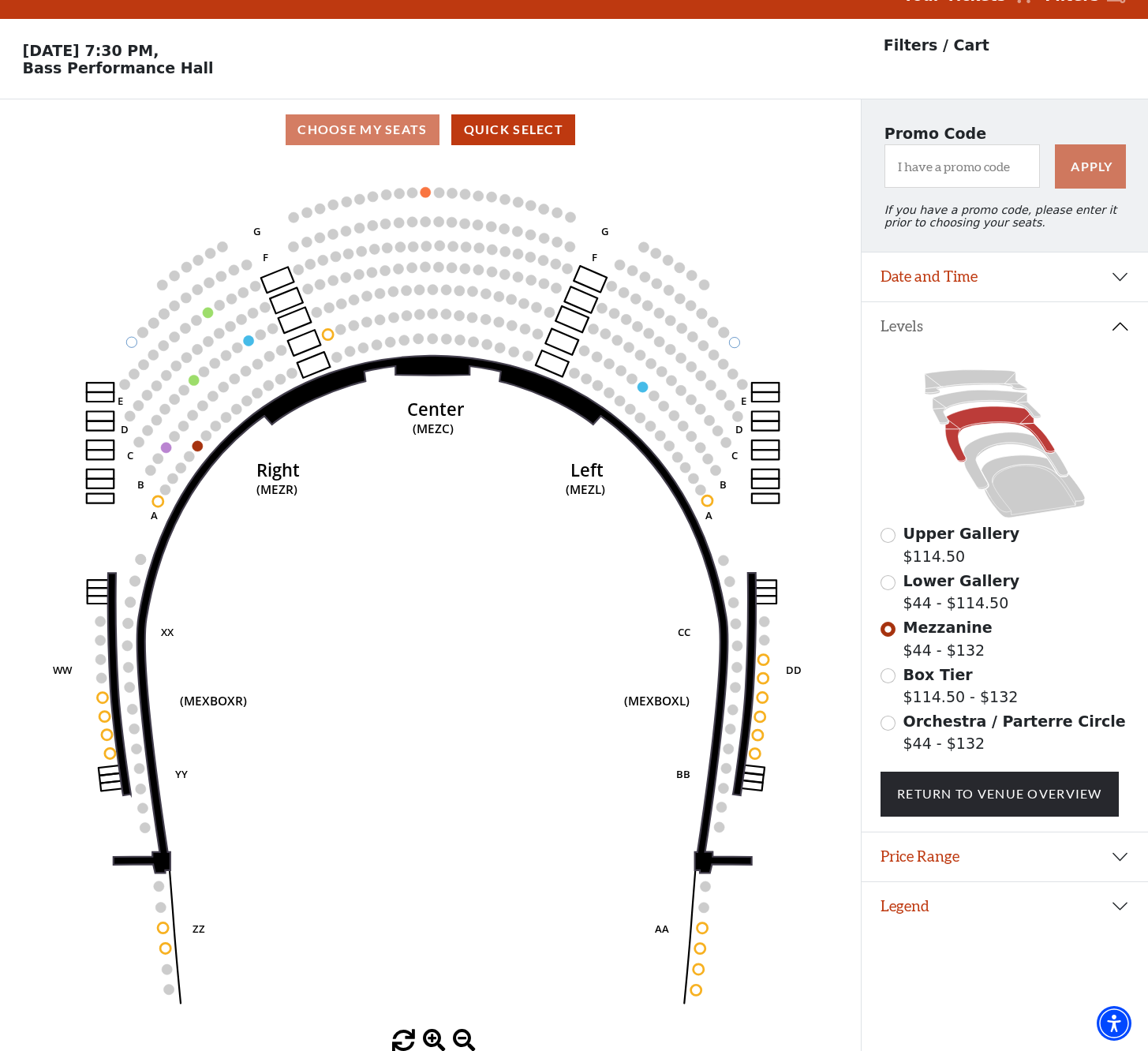
click at [1124, 271] on button "Date and Time" at bounding box center [1005, 277] width 286 height 49
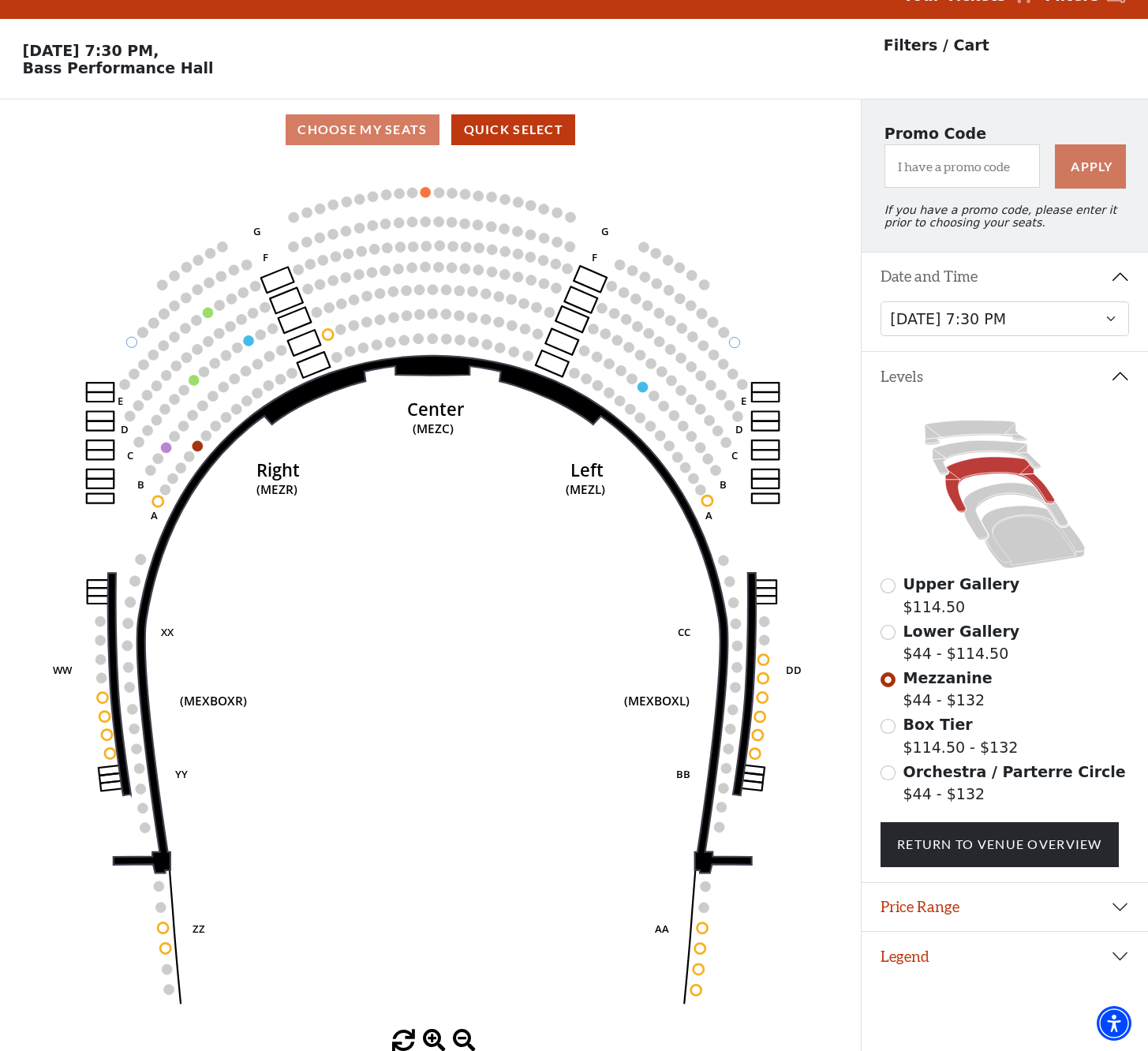
click at [1121, 948] on button "Legend" at bounding box center [1005, 956] width 286 height 49
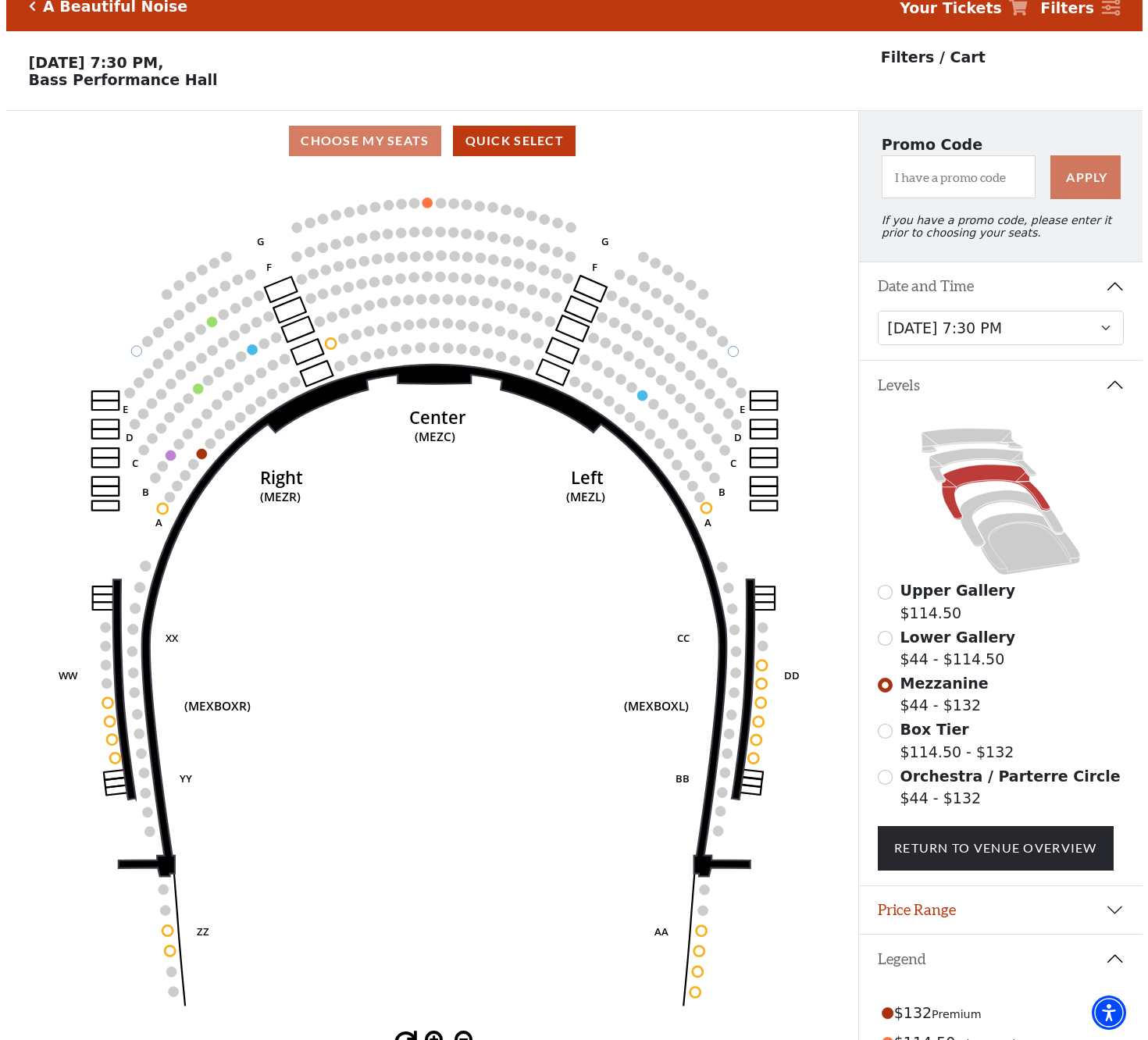
scroll to position [0, 0]
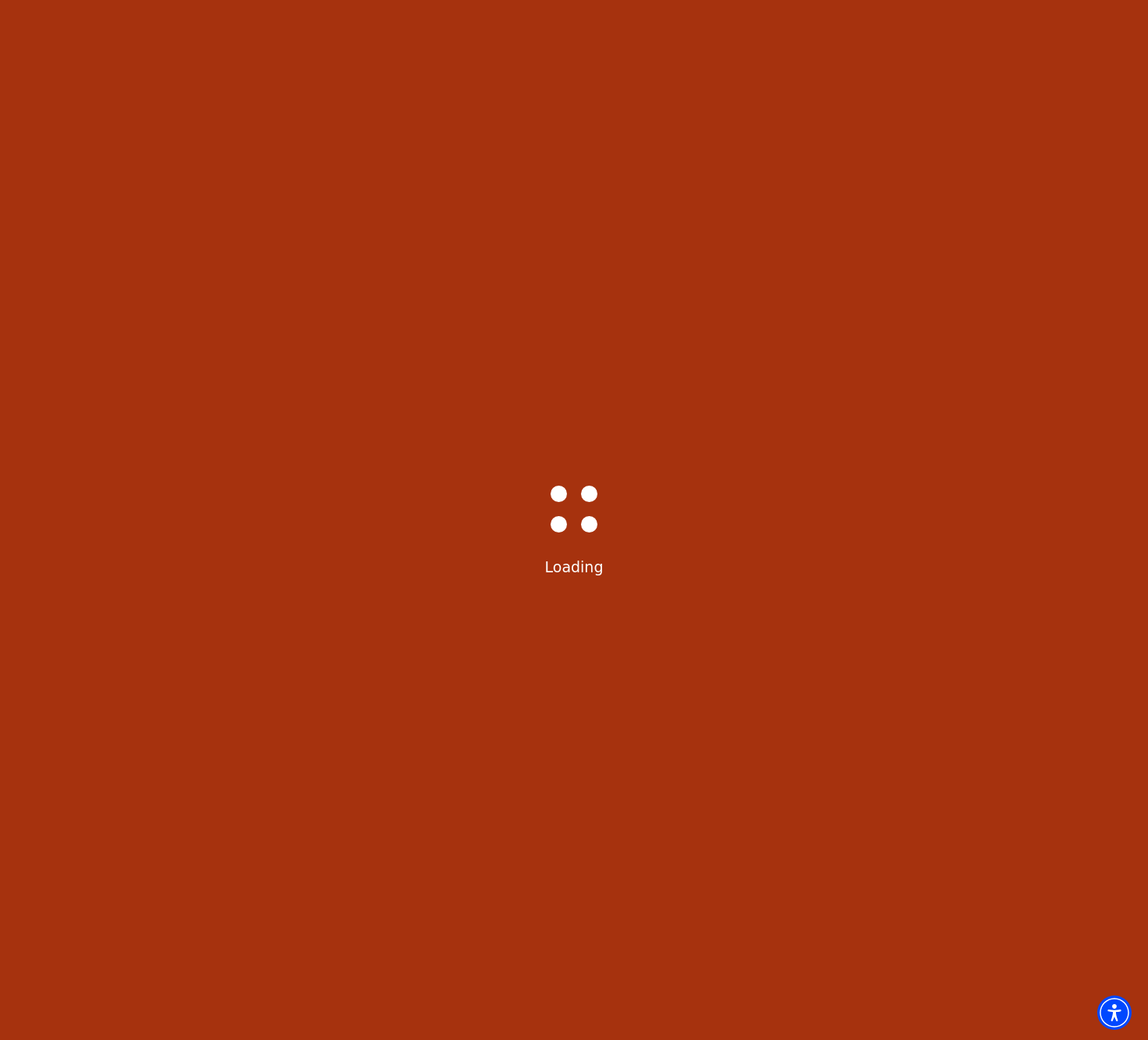
select select "6221"
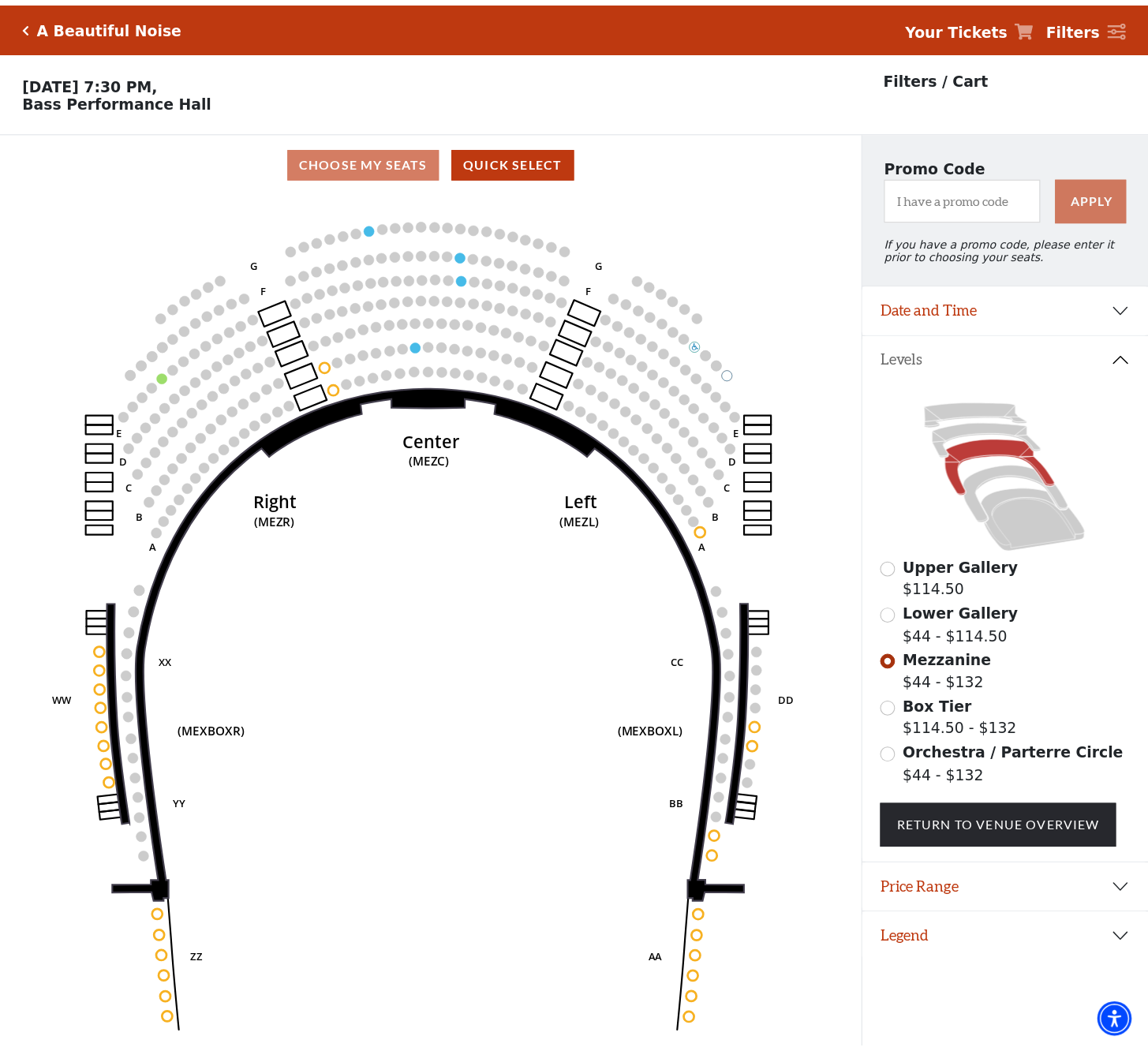
scroll to position [32, 0]
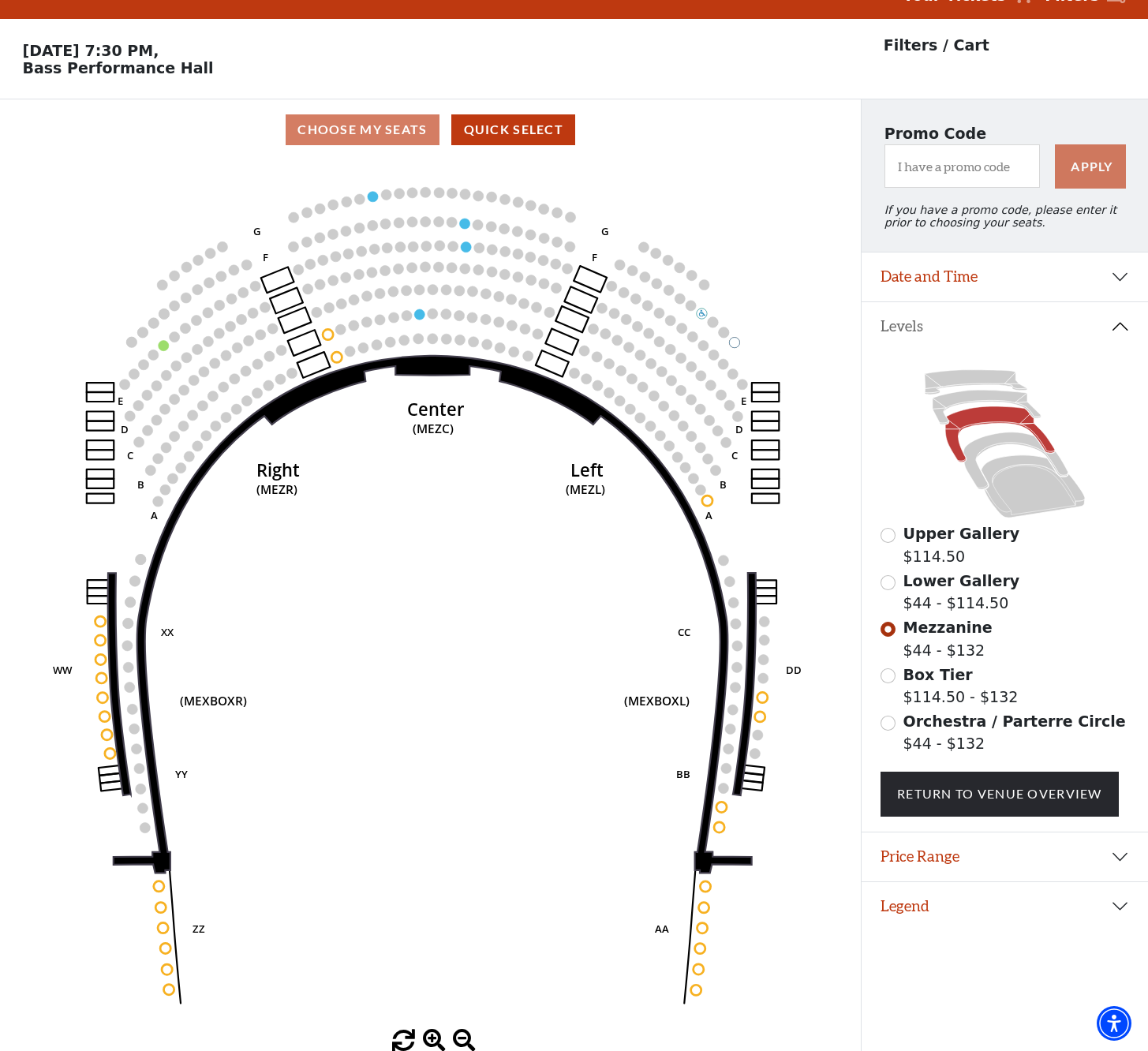
click at [1116, 270] on button "Date and Time" at bounding box center [1005, 277] width 286 height 49
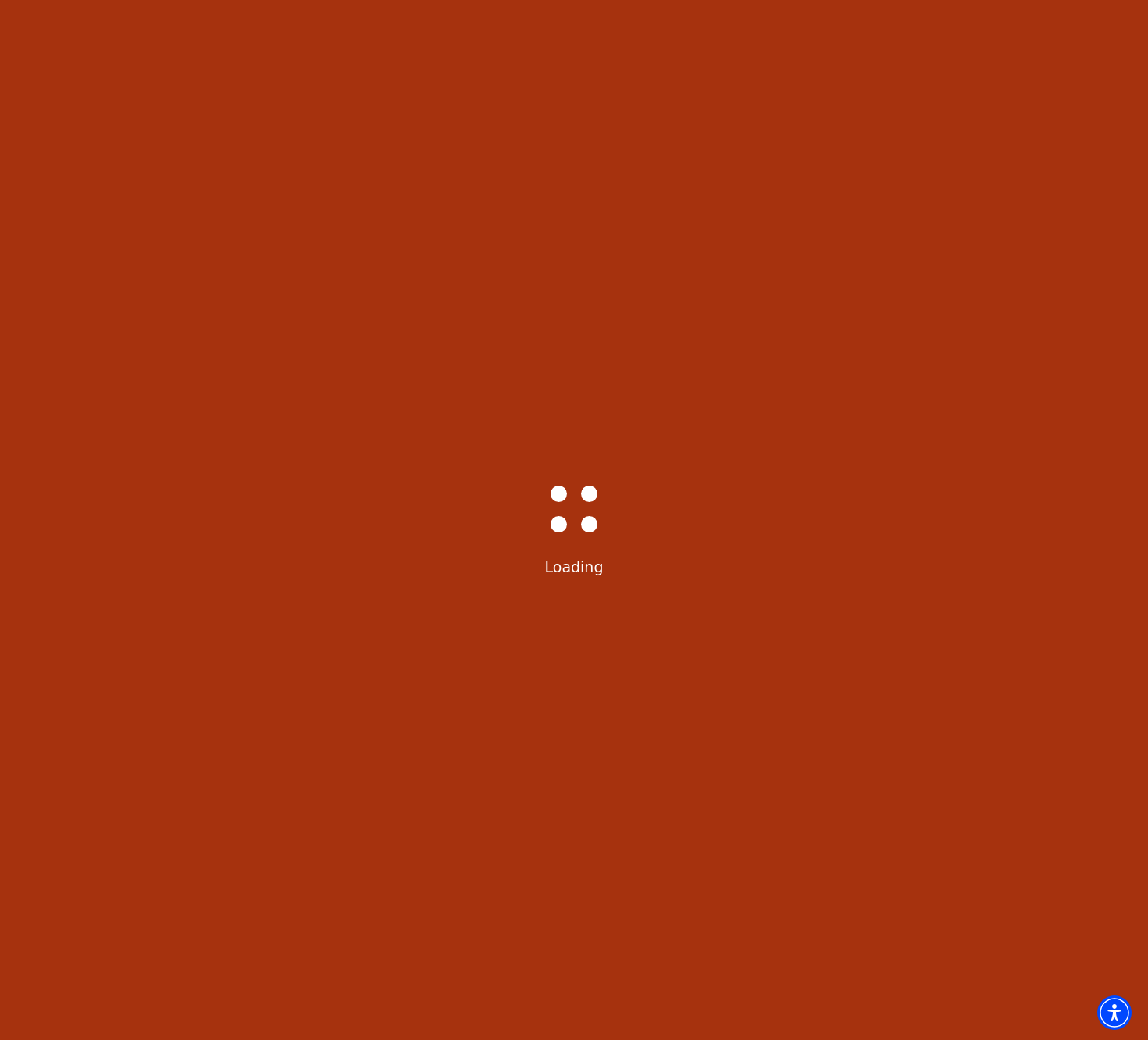
select select "6222"
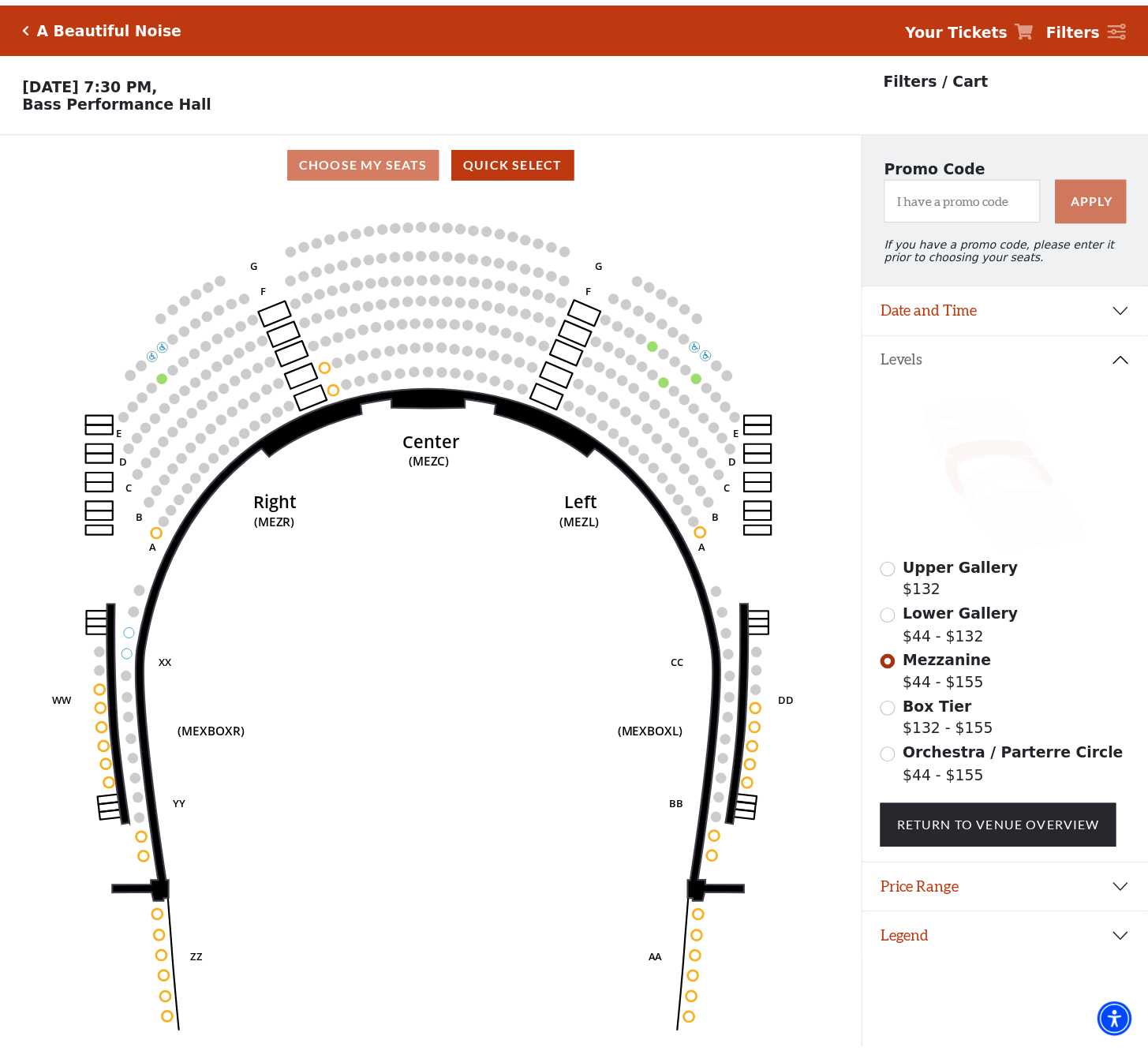
scroll to position [32, 0]
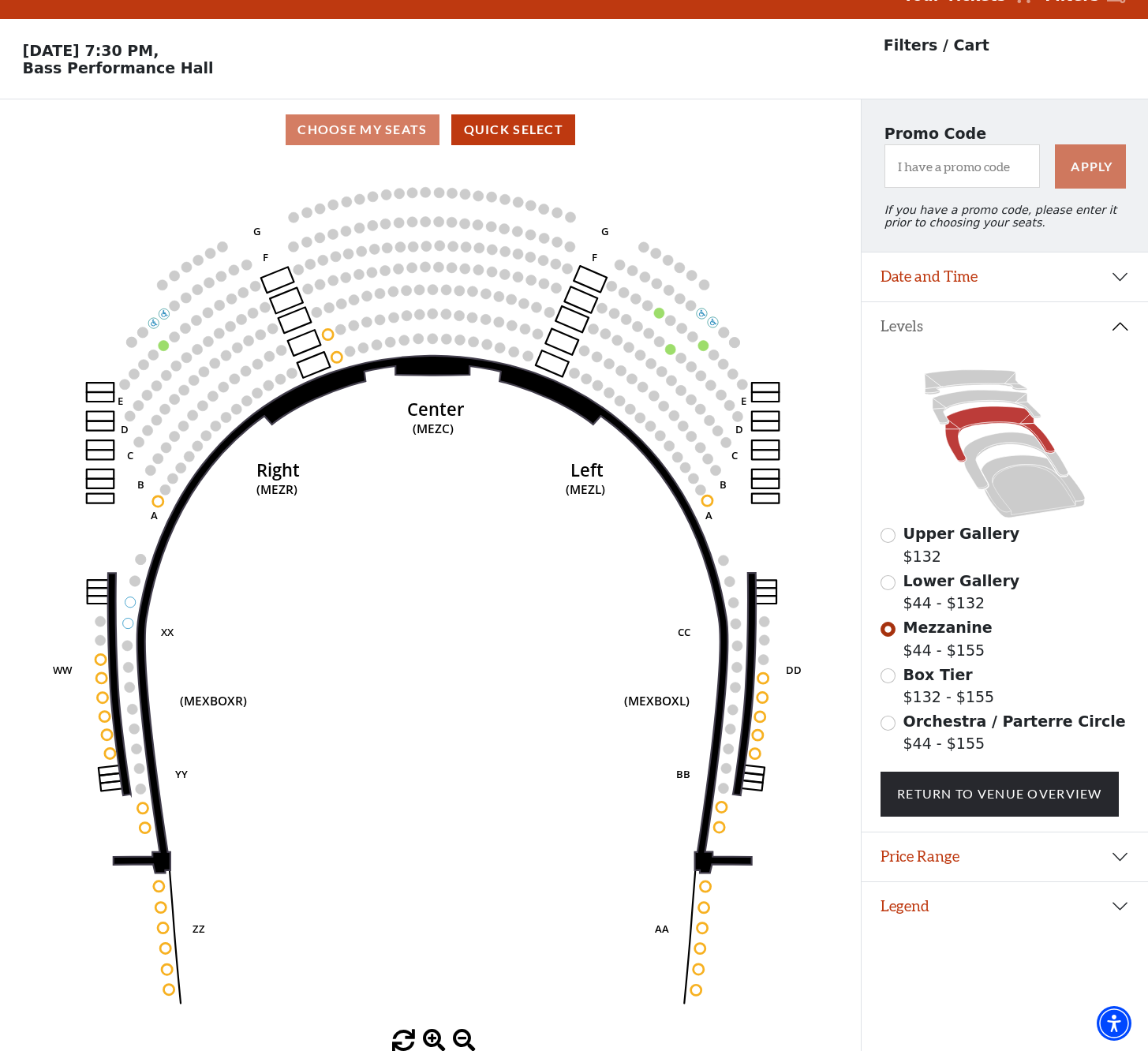
click at [1123, 276] on button "Date and Time" at bounding box center [1005, 277] width 286 height 49
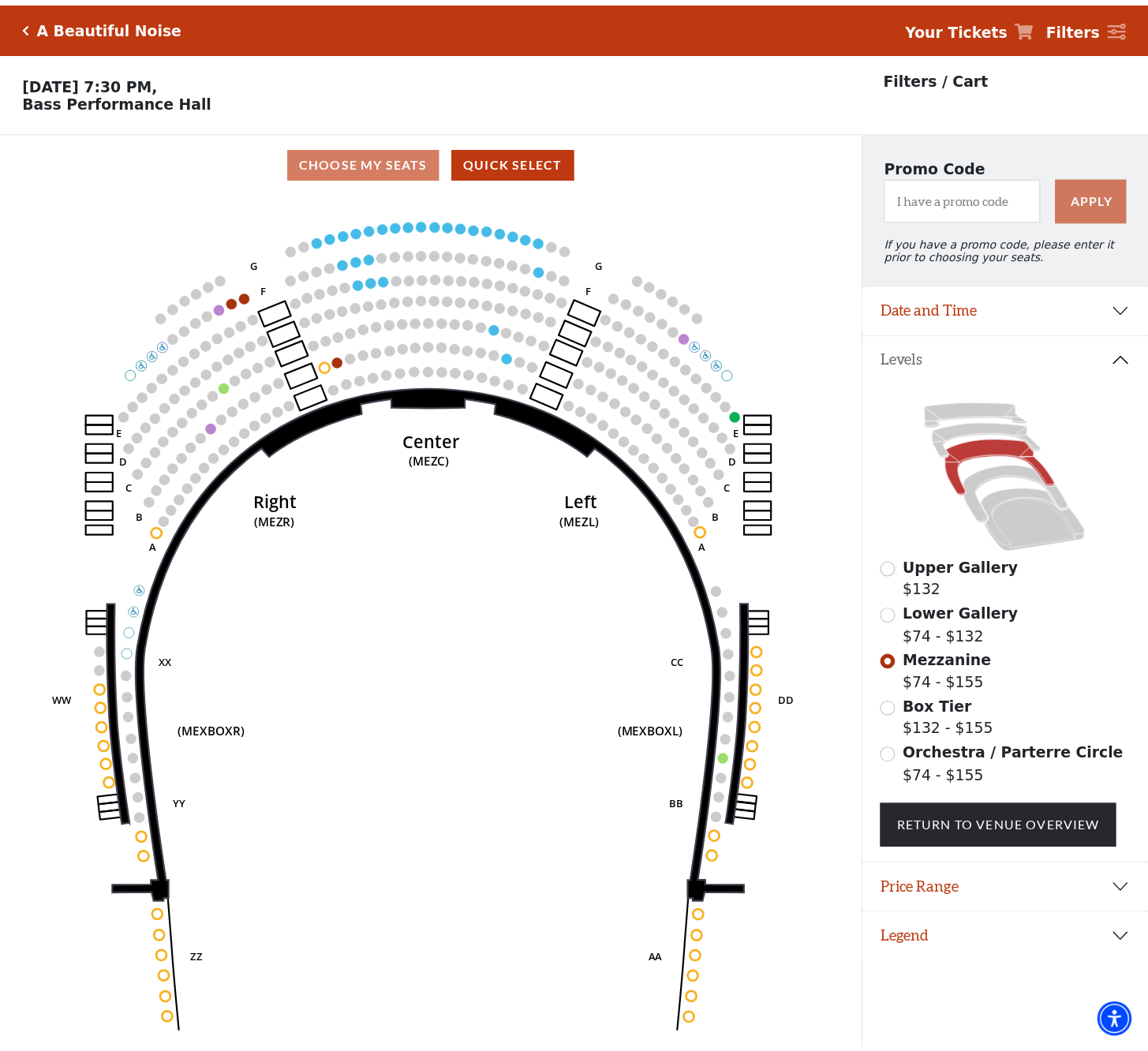
scroll to position [32, 0]
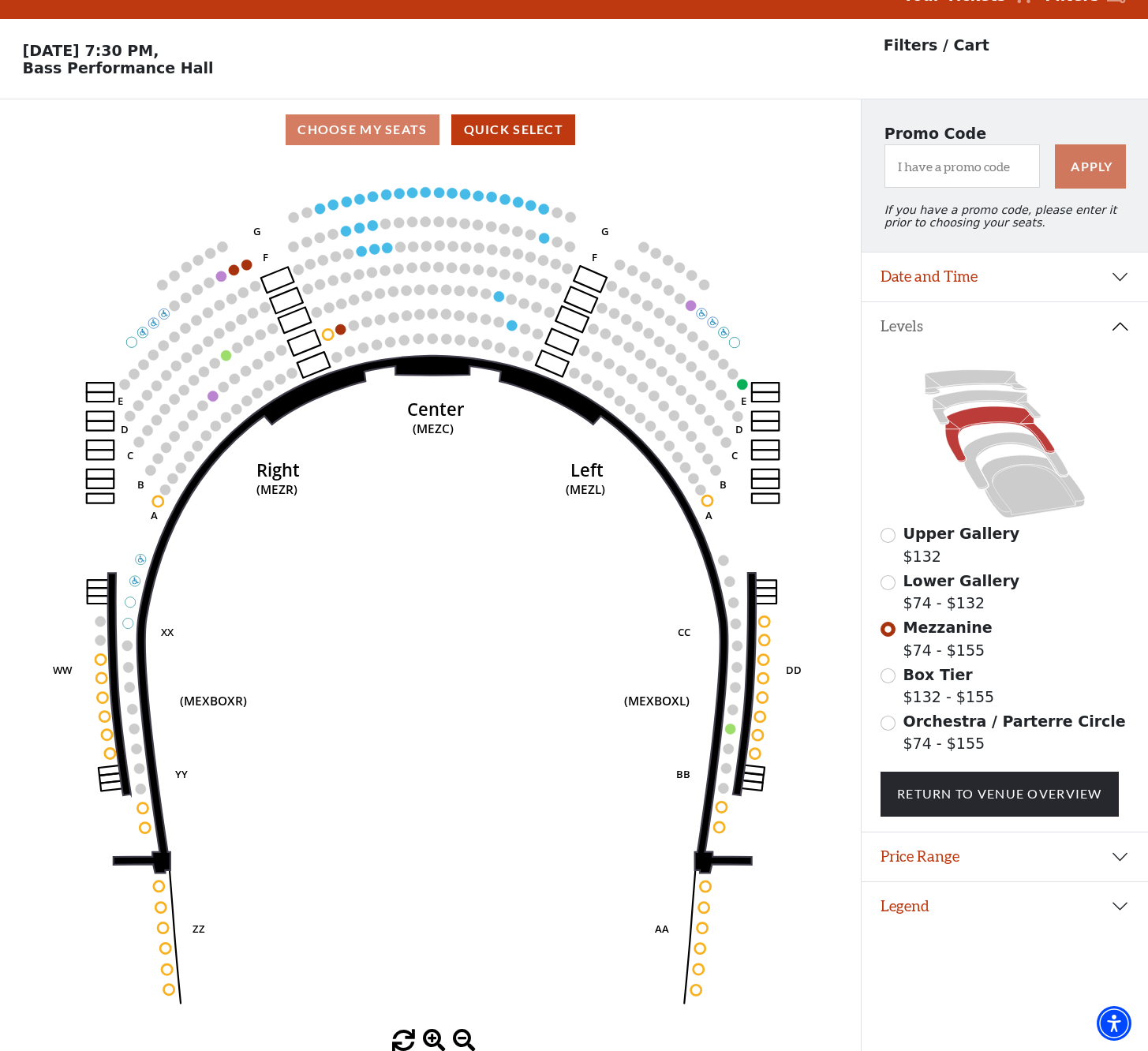
click at [890, 579] on input "Lower Gallery$74 - $132\a" at bounding box center [888, 583] width 15 height 15
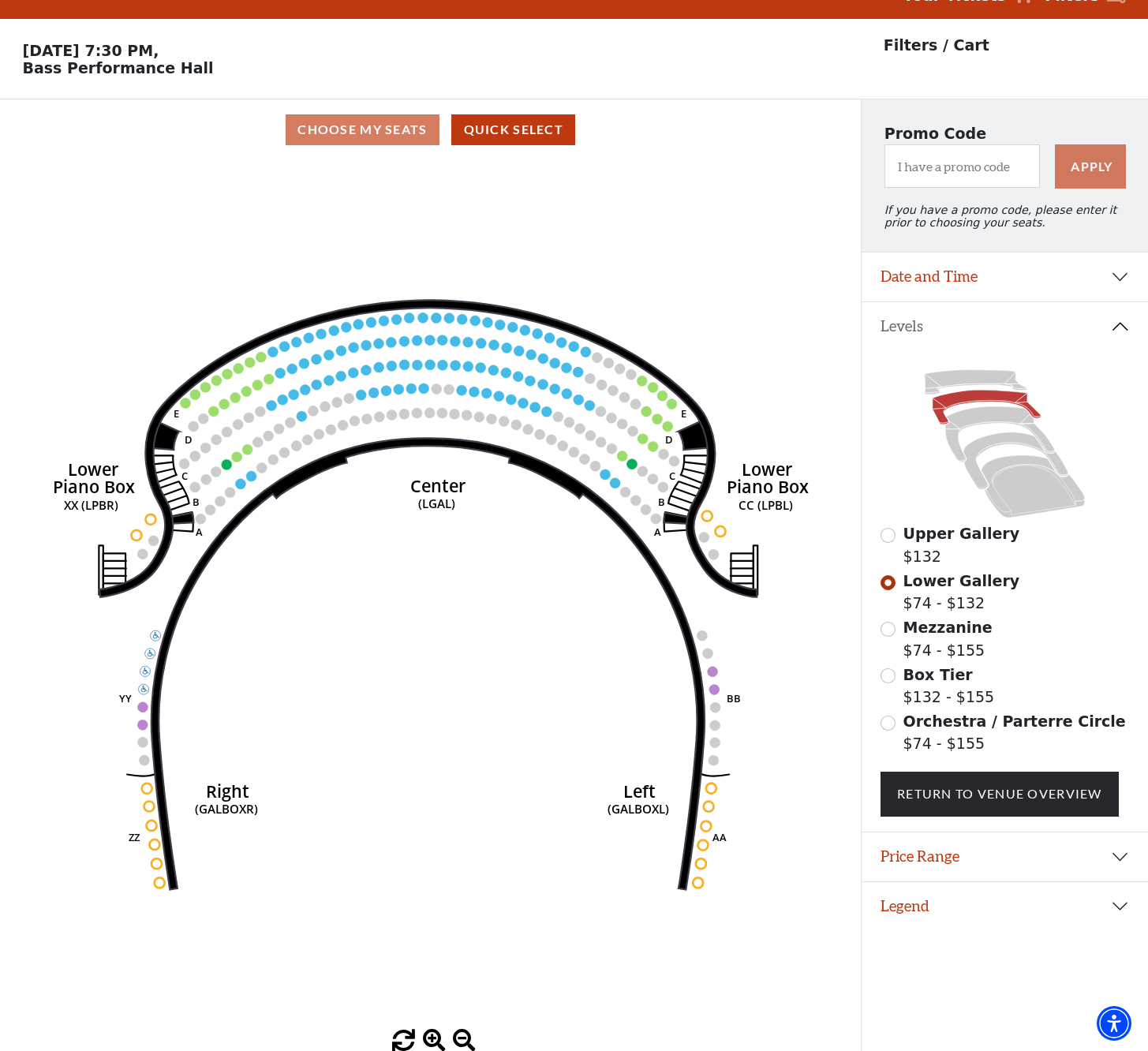
click at [886, 536] on input "Upper Gallery$132\a" at bounding box center [888, 535] width 15 height 15
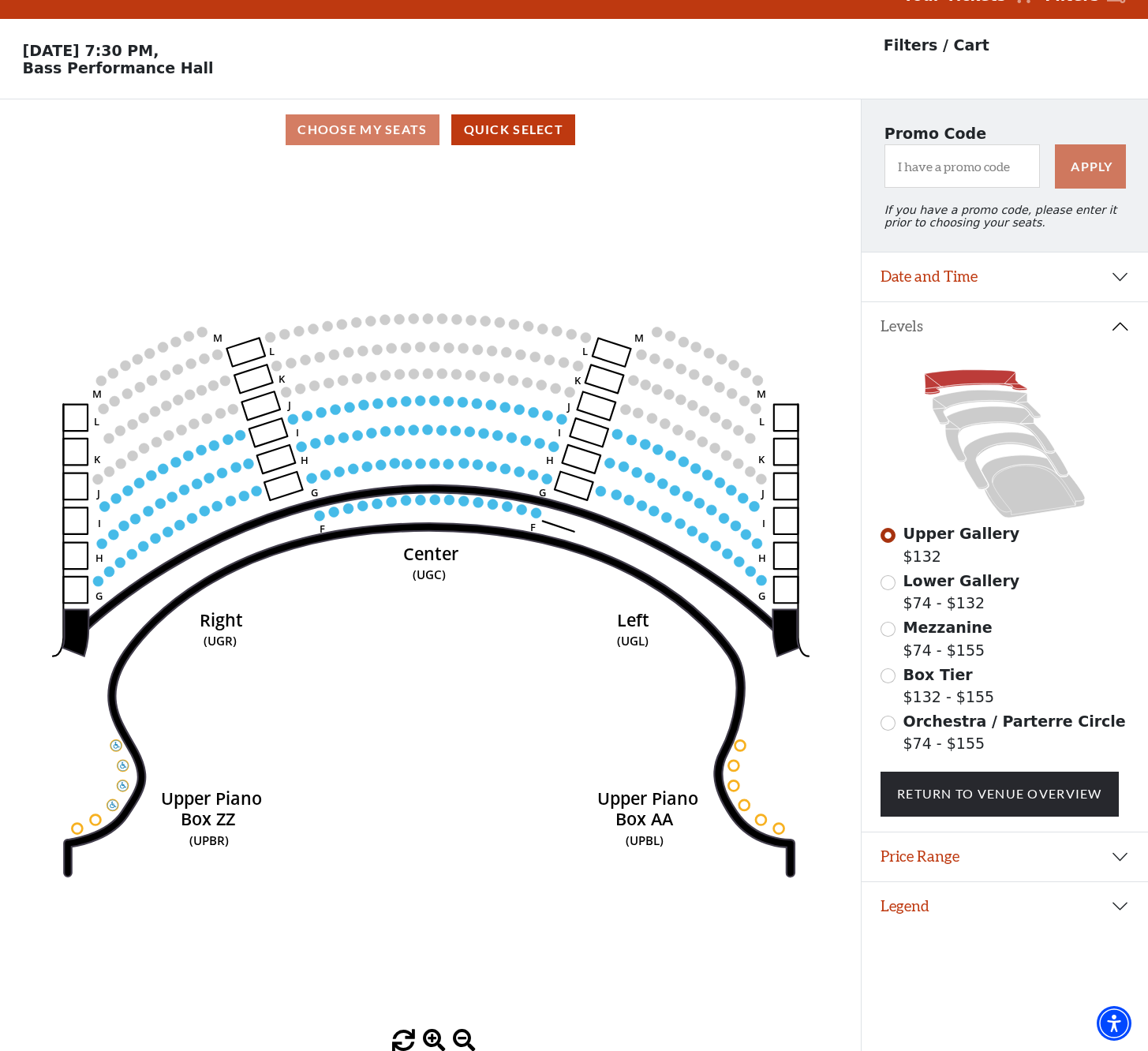
click at [1057, 603] on div "Lower Gallery $74 - $132" at bounding box center [1005, 592] width 248 height 45
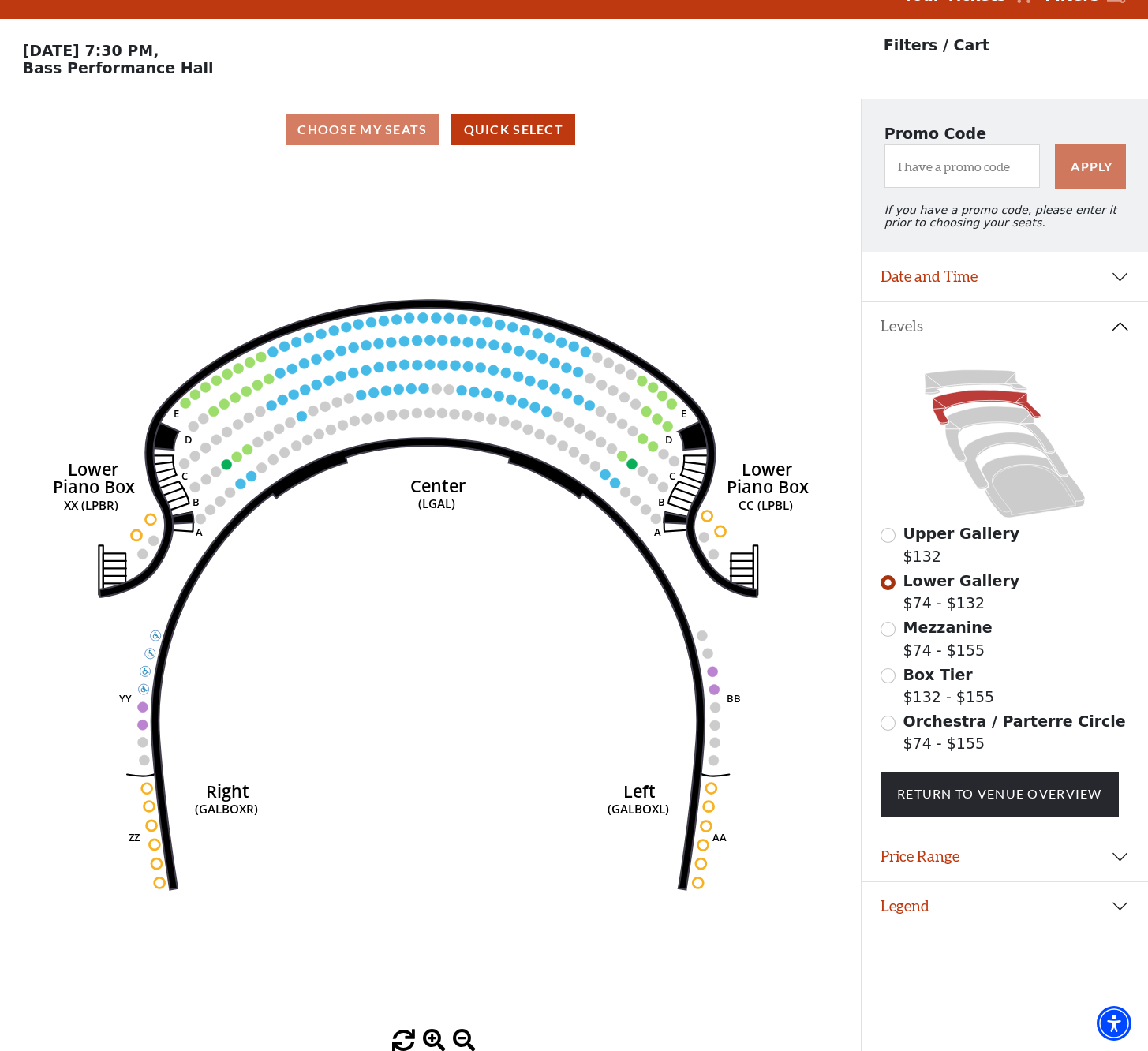
click at [1118, 324] on button "Levels" at bounding box center [1005, 326] width 286 height 49
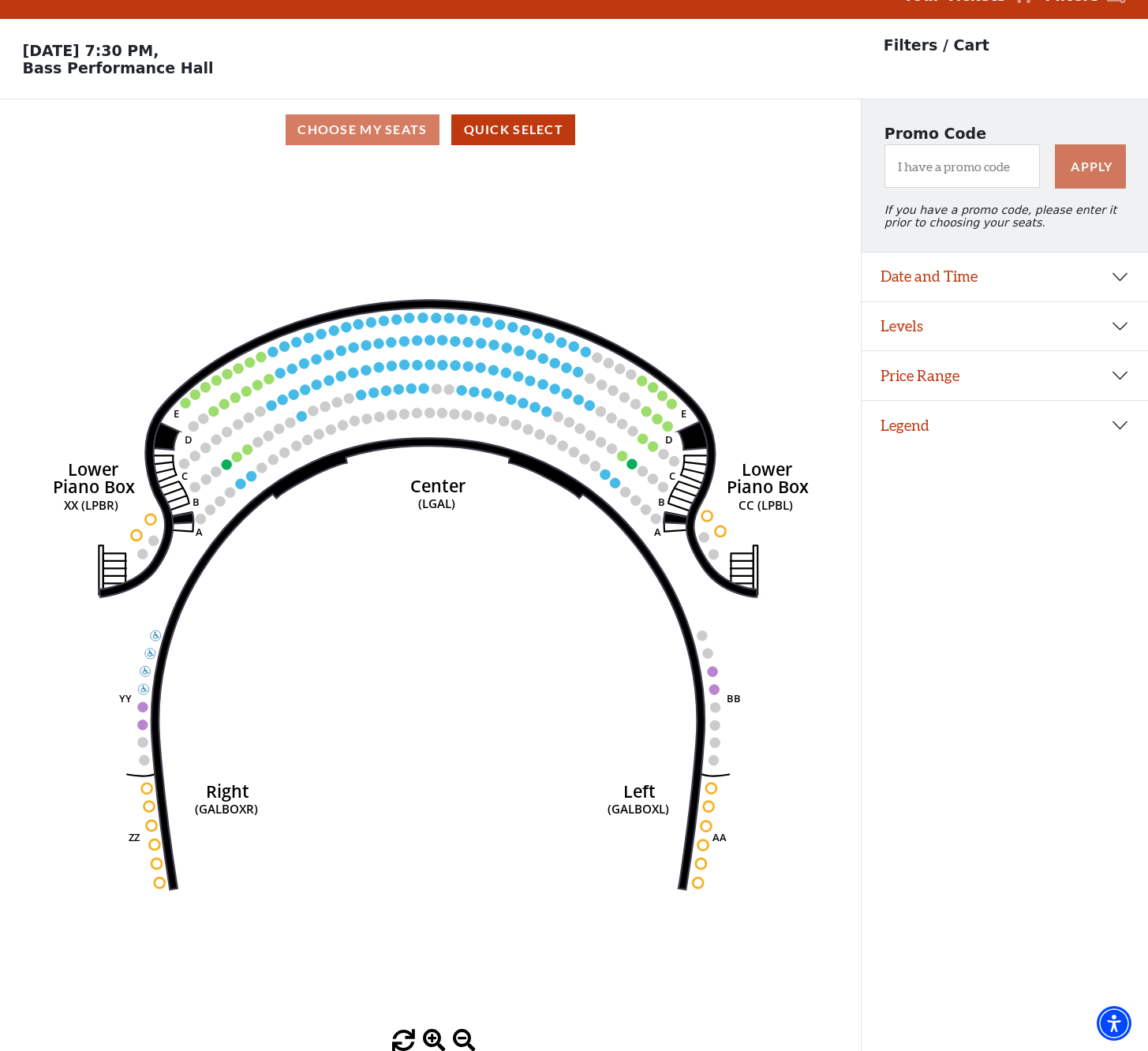
click at [1118, 324] on button "Levels" at bounding box center [1005, 326] width 286 height 49
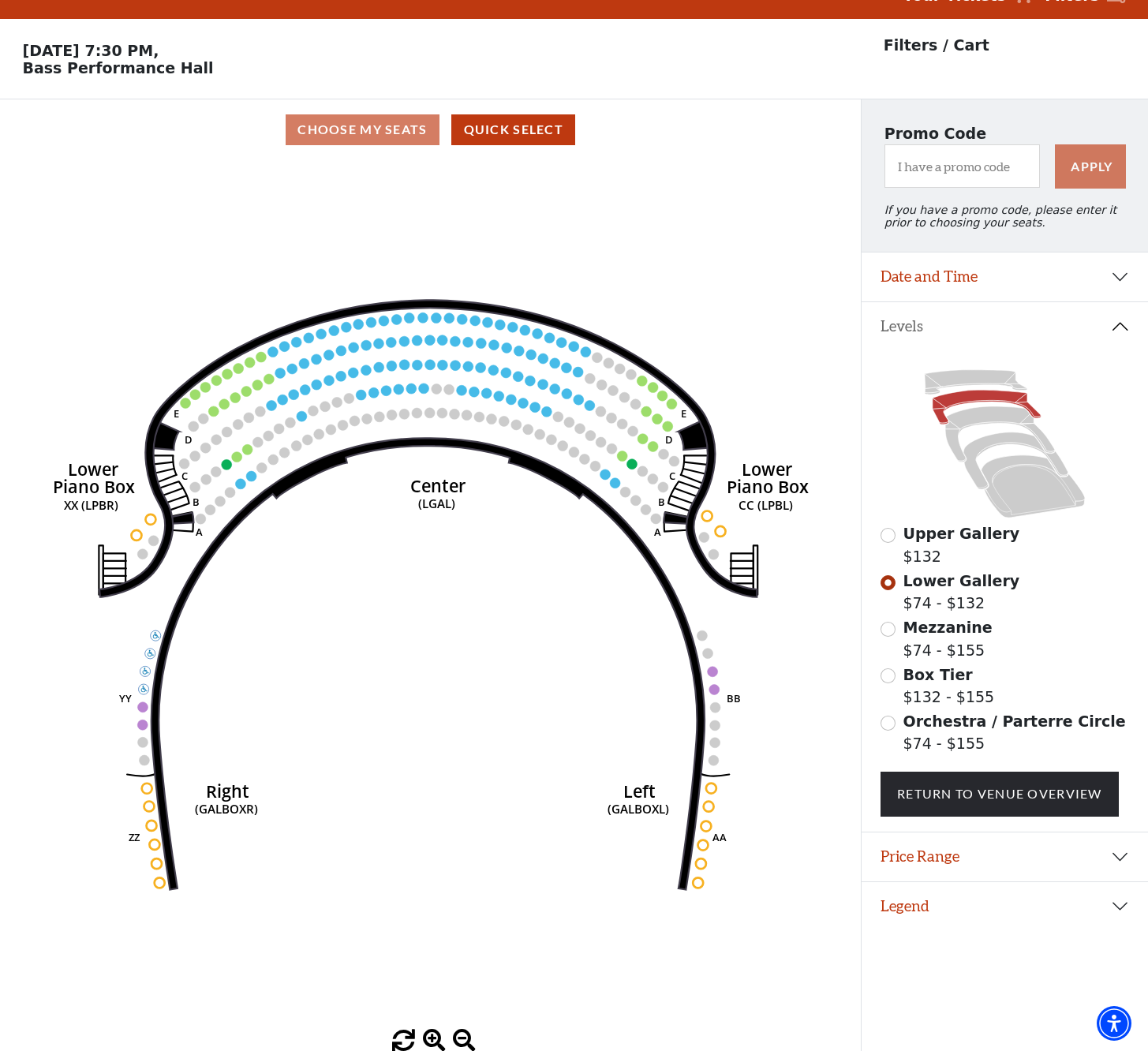
click at [893, 539] on input "Upper Gallery$132\a" at bounding box center [888, 535] width 15 height 15
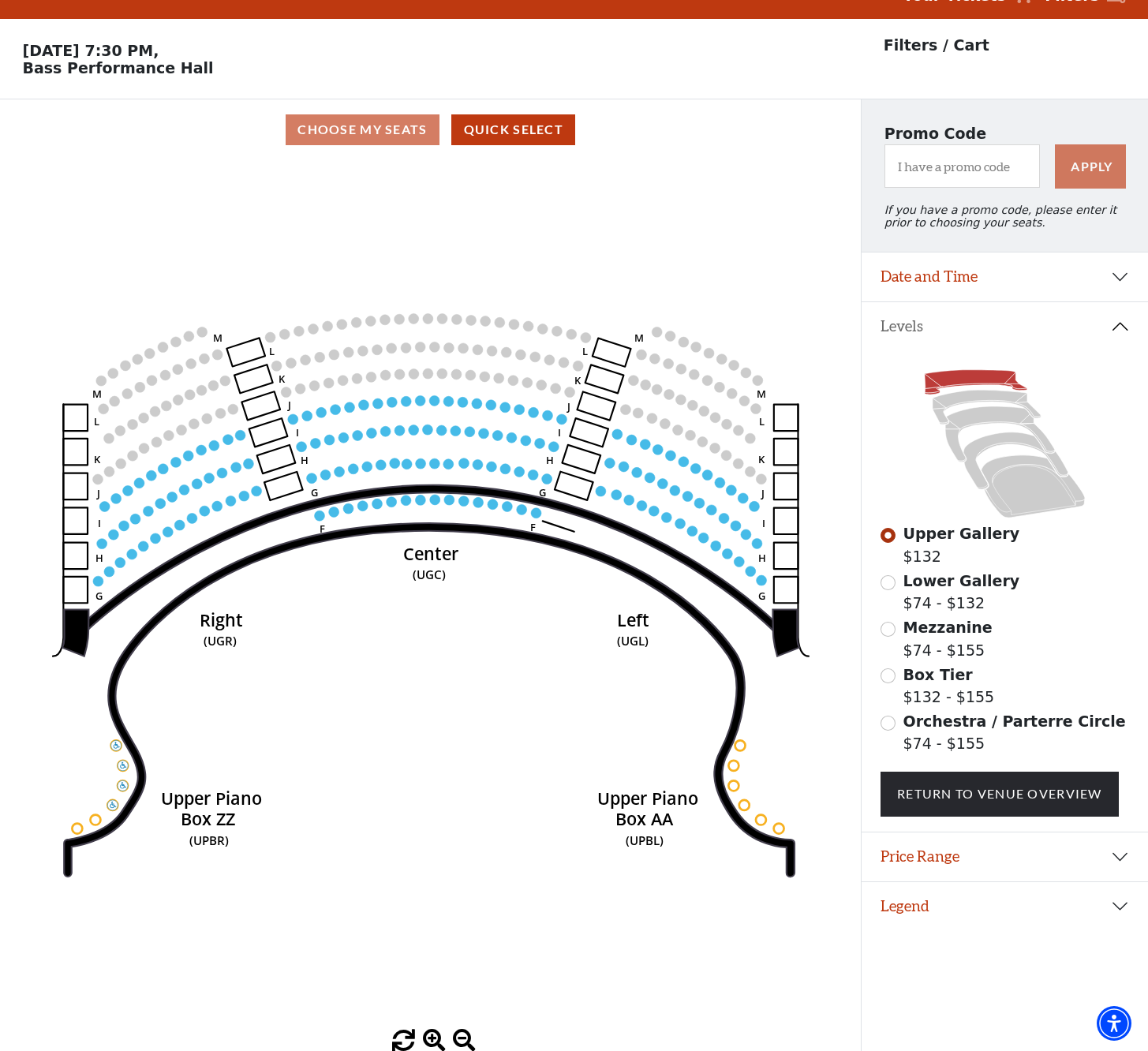
click at [885, 582] on input "Lower Gallery$74 - $132\a" at bounding box center [888, 583] width 15 height 15
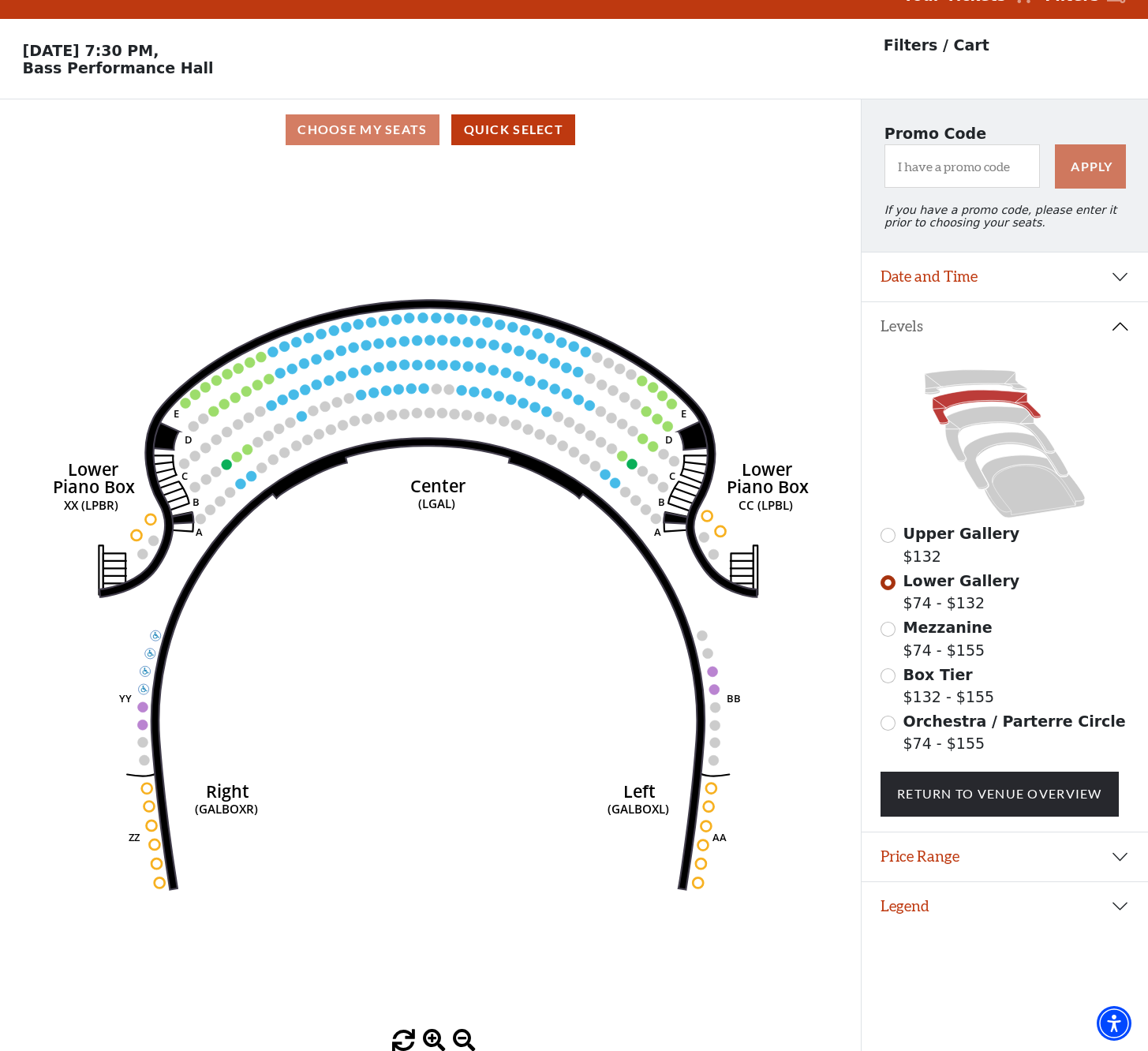
click at [888, 668] on input "Box Tier$132 - $155\a" at bounding box center [888, 675] width 15 height 15
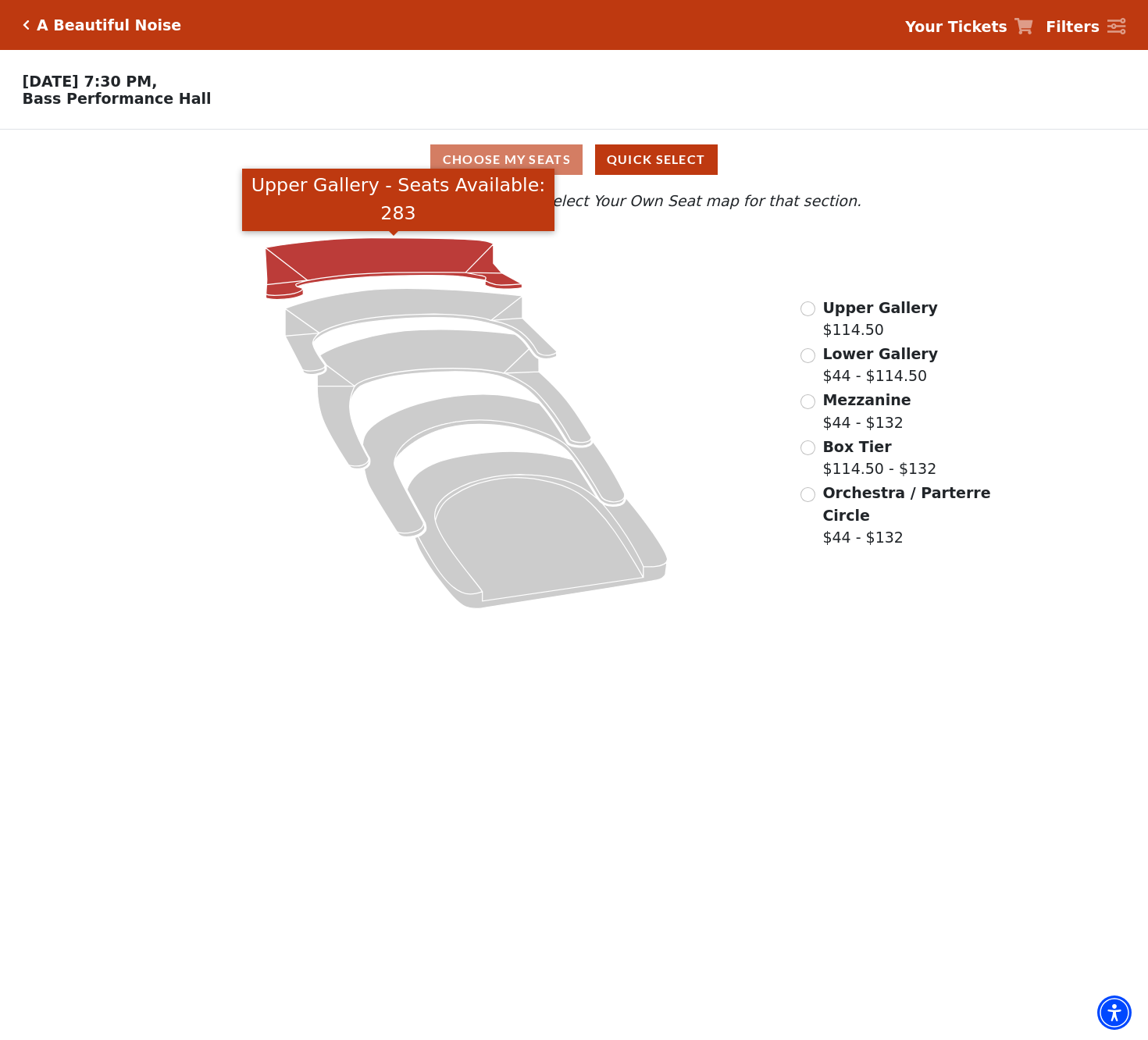
click at [390, 242] on icon "Upper Gallery - Seats Available: 283" at bounding box center [394, 269] width 257 height 62
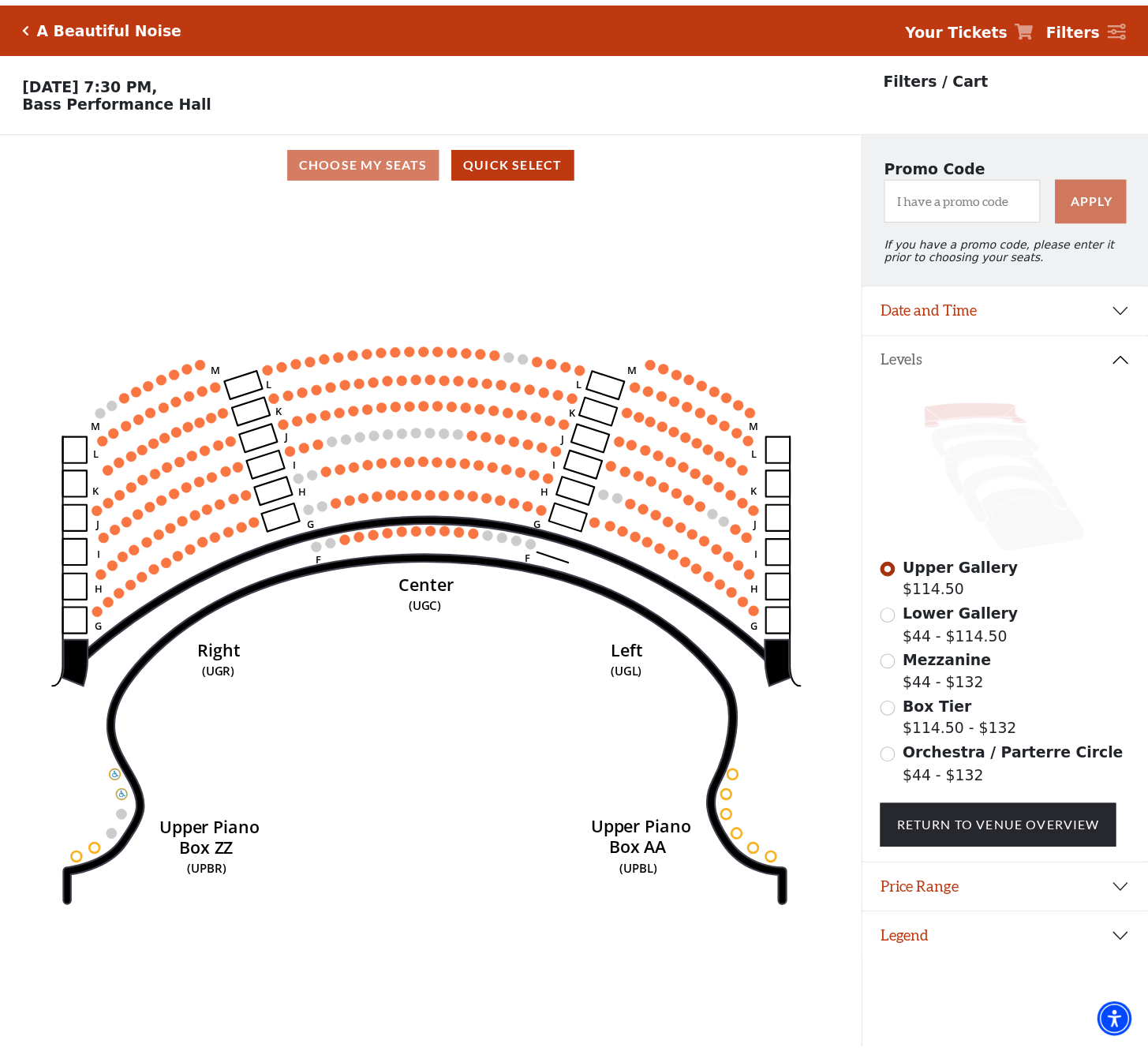
scroll to position [32, 0]
